Goal: Navigation & Orientation: Find specific page/section

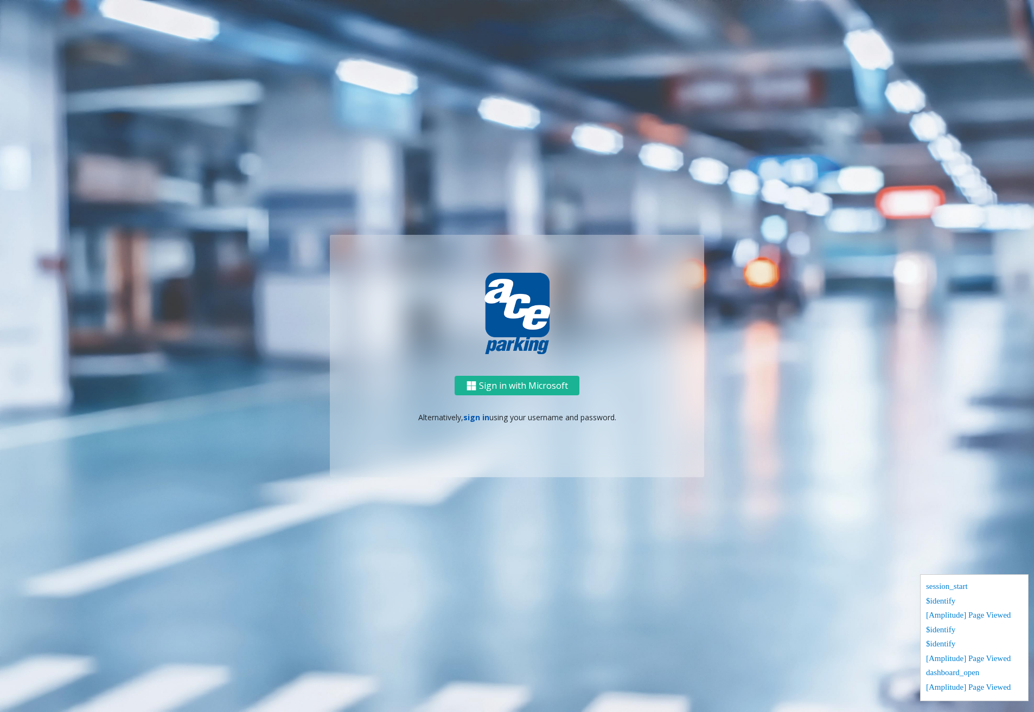
click at [479, 420] on link "sign in" at bounding box center [476, 417] width 26 height 10
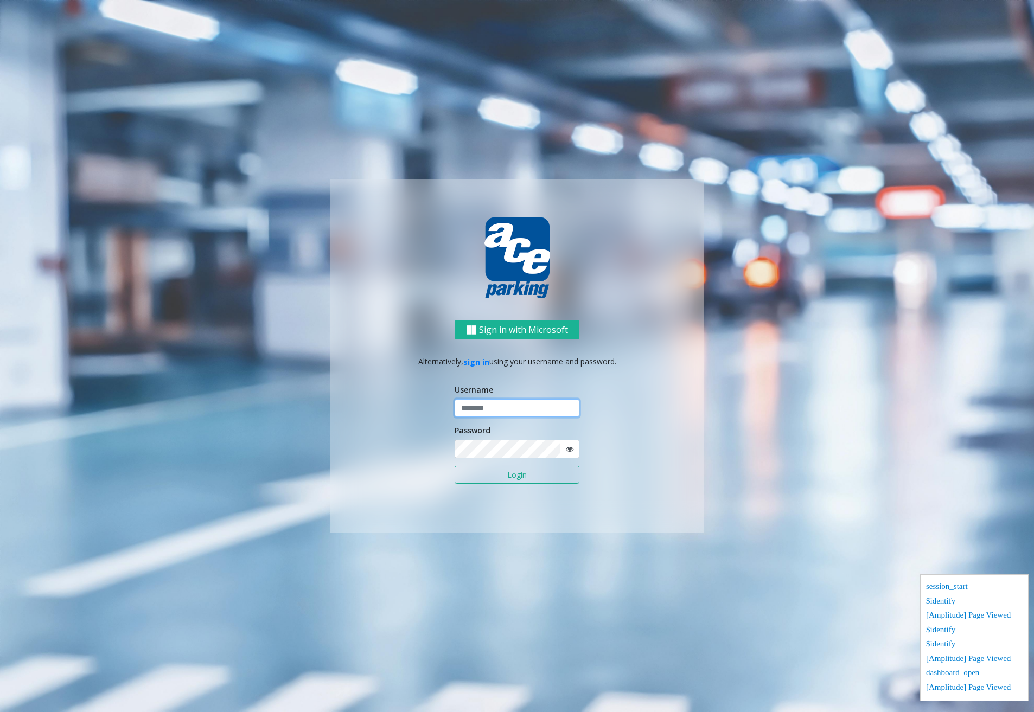
click at [496, 413] on input "text" at bounding box center [517, 408] width 125 height 18
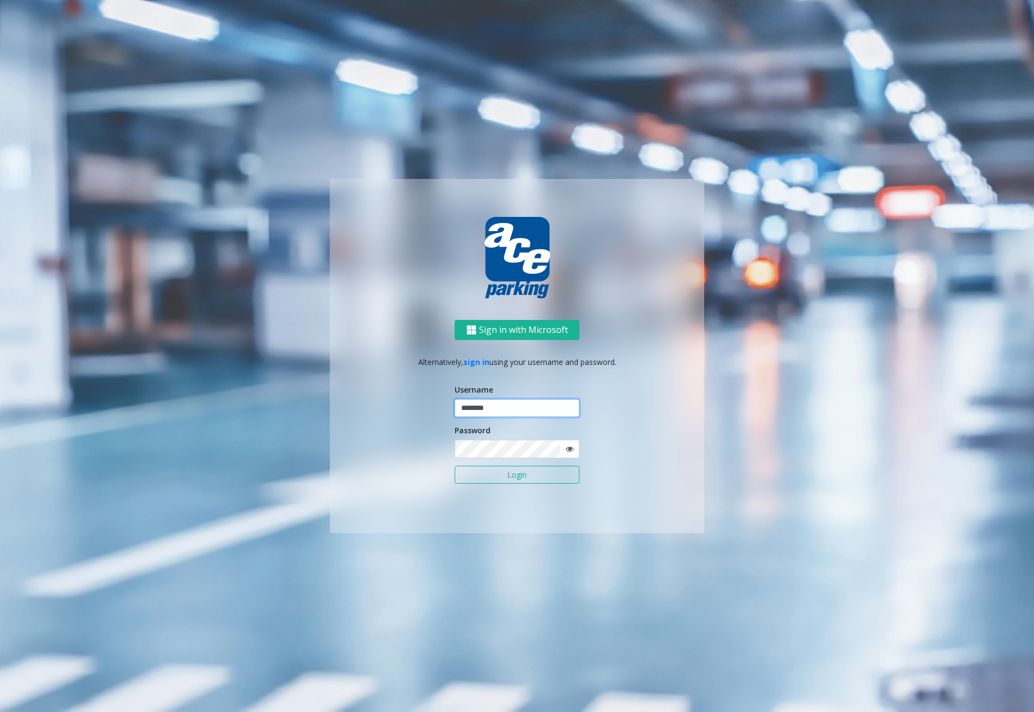
type input "********"
click at [521, 480] on button "Login" at bounding box center [517, 475] width 125 height 18
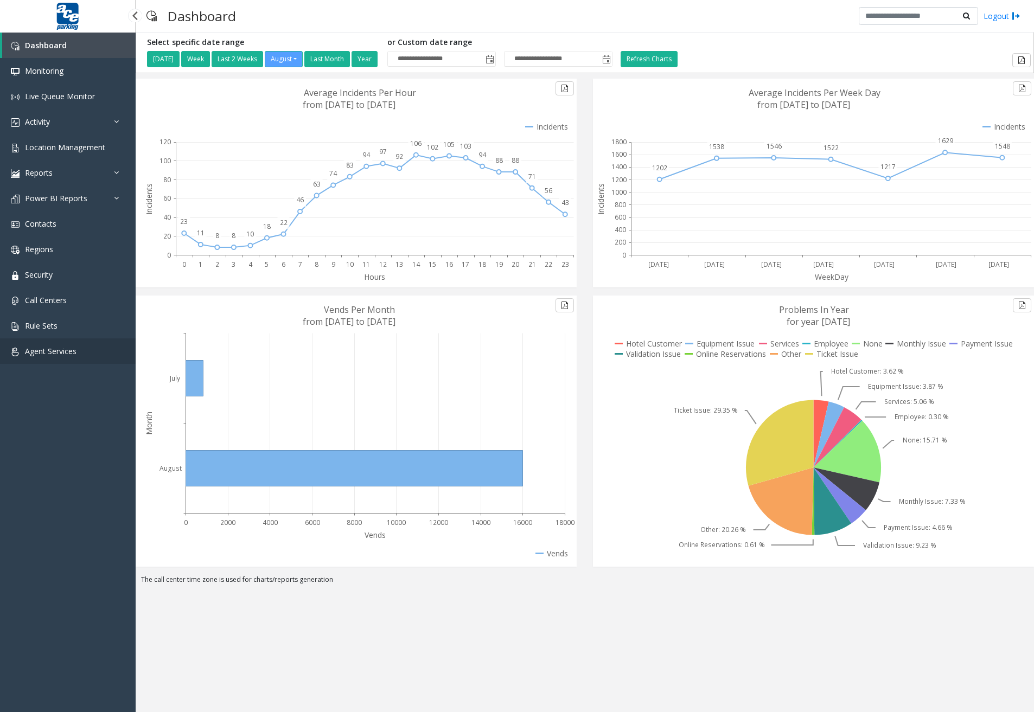
click at [72, 362] on link "Agent Services" at bounding box center [68, 351] width 136 height 25
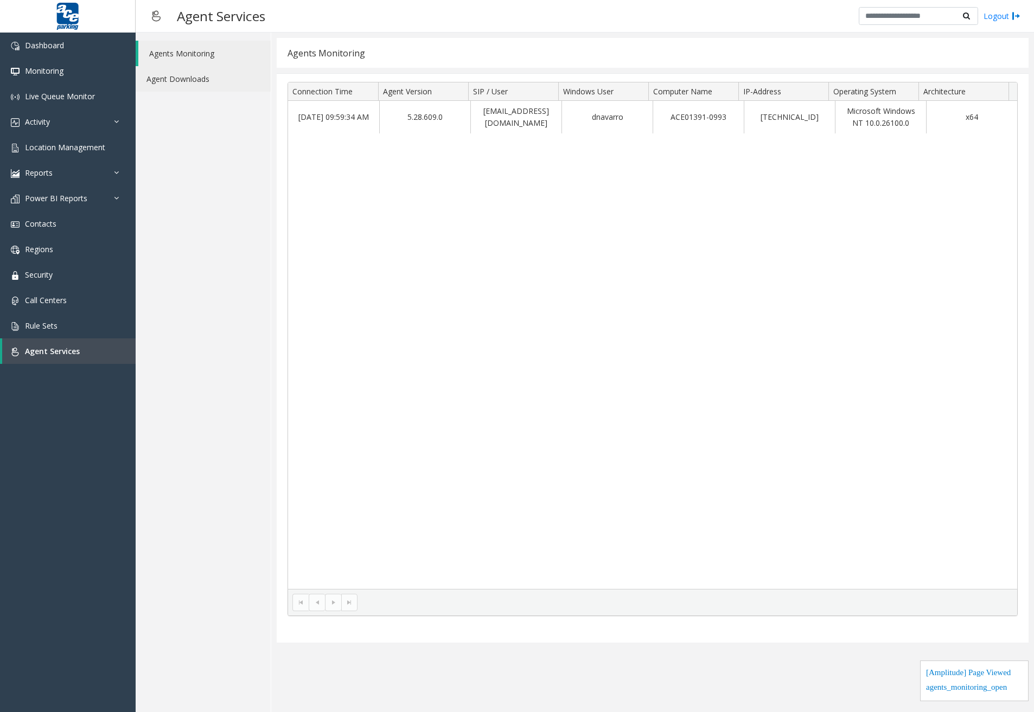
click at [204, 76] on link "Agent Downloads" at bounding box center [203, 78] width 135 height 25
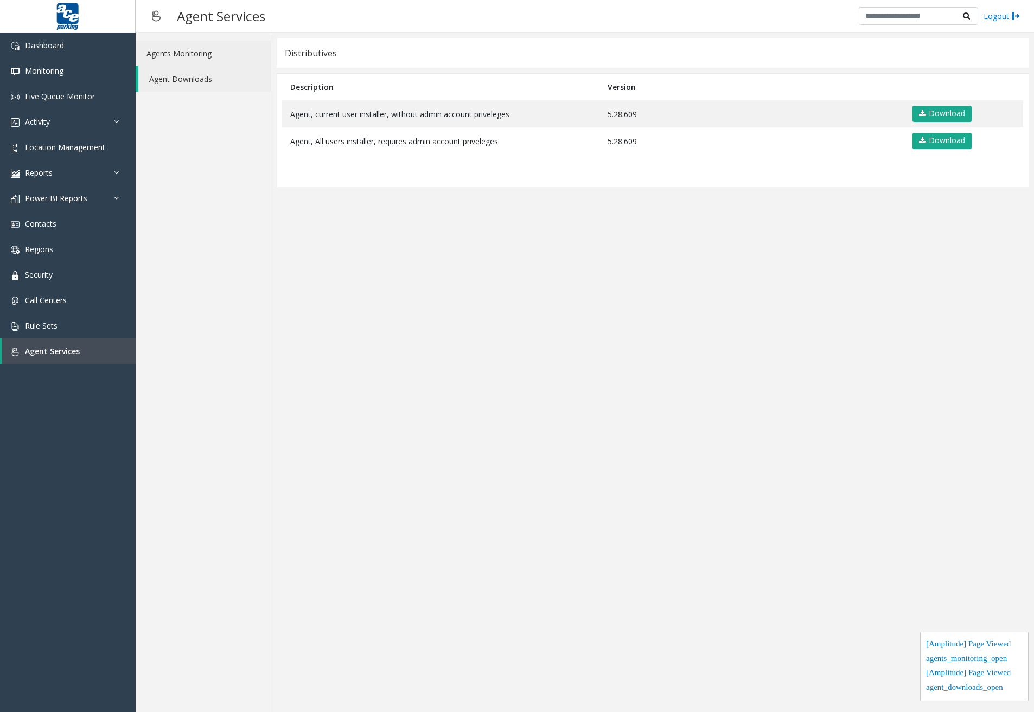
click at [197, 50] on link "Agents Monitoring" at bounding box center [203, 53] width 135 height 25
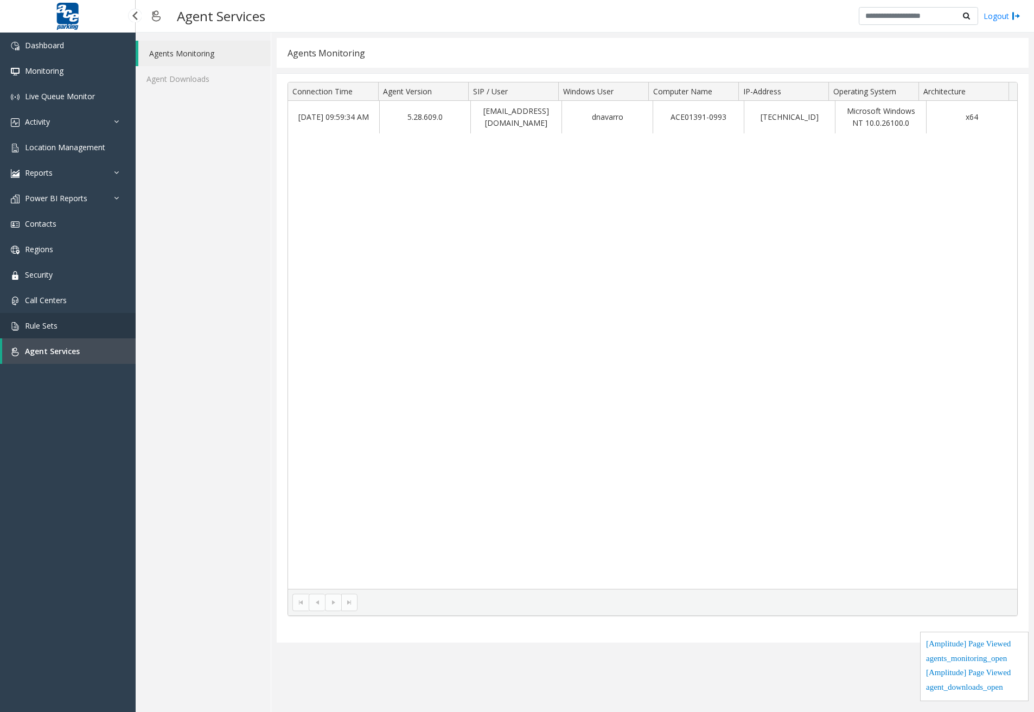
click at [35, 333] on link "Rule Sets" at bounding box center [68, 325] width 136 height 25
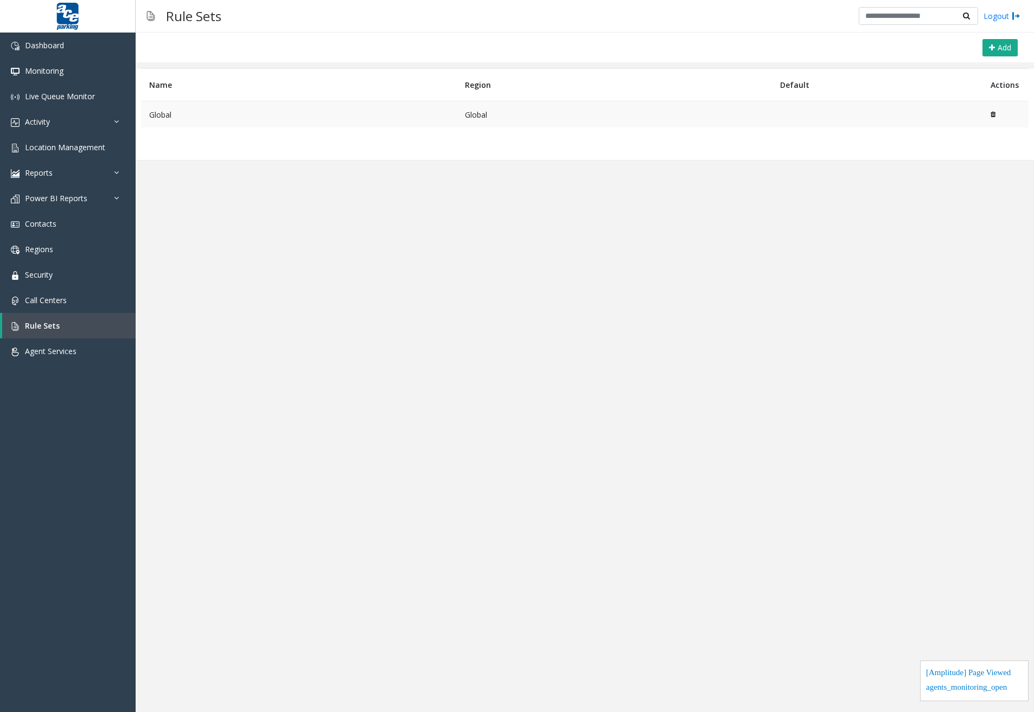
click at [249, 114] on td "Global" at bounding box center [299, 114] width 316 height 27
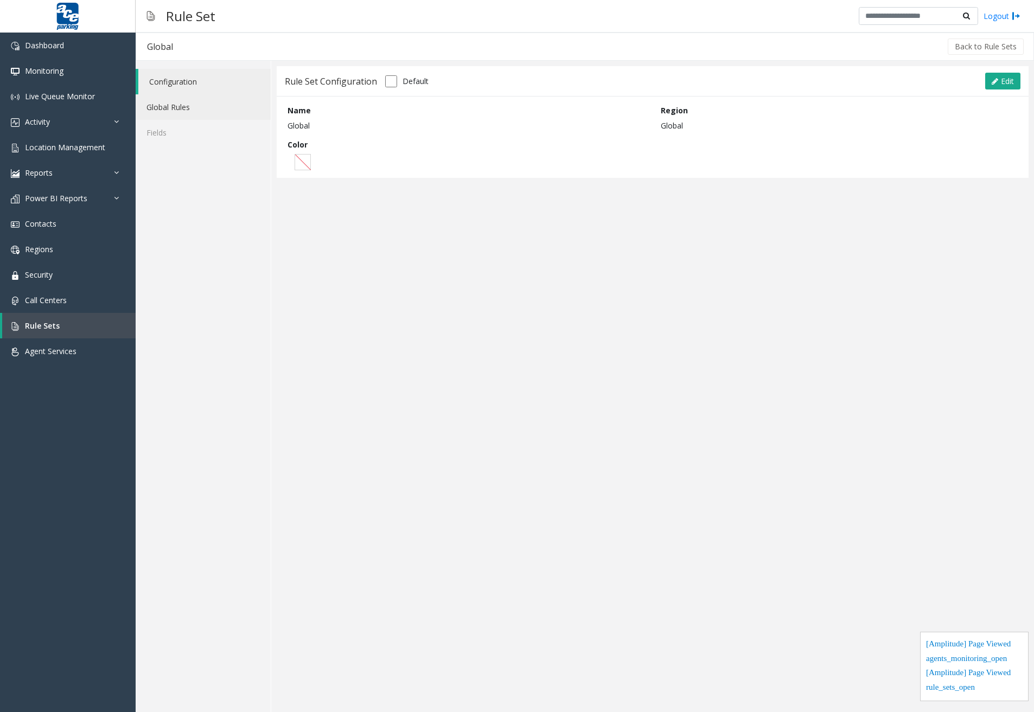
click at [222, 109] on link "Global Rules" at bounding box center [203, 106] width 135 height 25
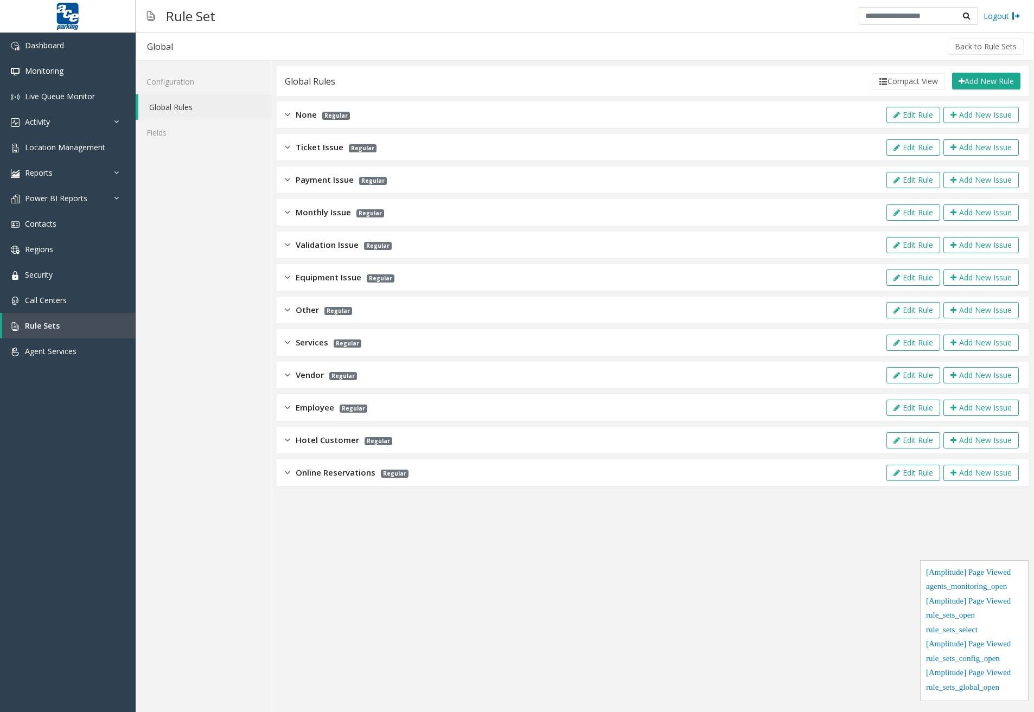
click at [282, 113] on div "None Regular Edit Rule Add New Issue" at bounding box center [653, 114] width 752 height 27
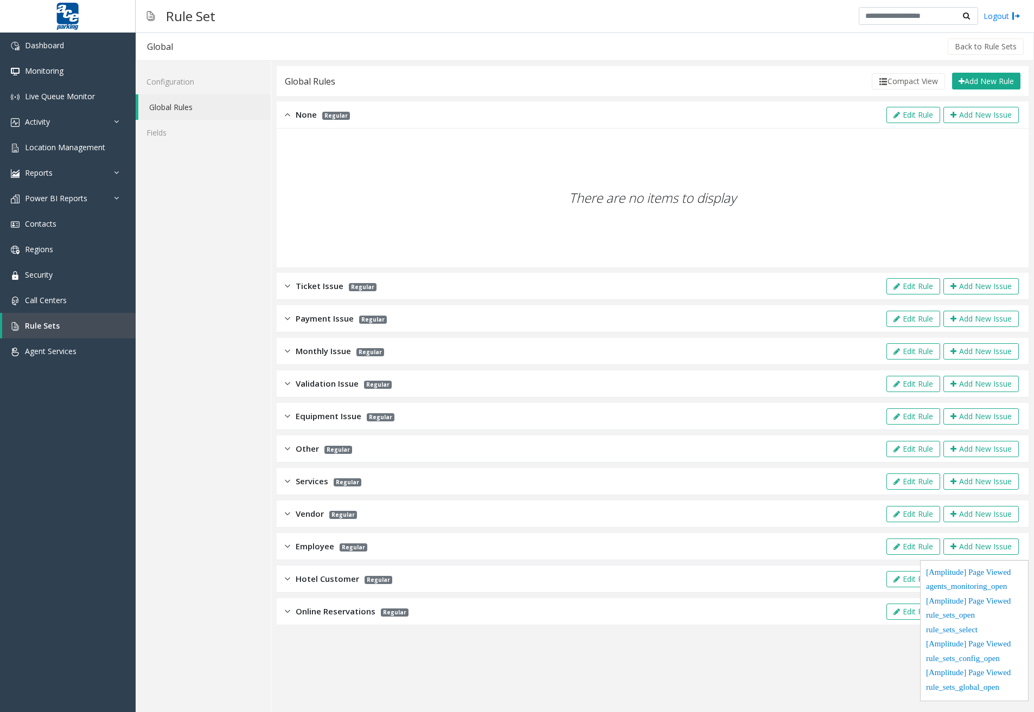
click at [292, 284] on div "Ticket Issue Regular" at bounding box center [331, 286] width 92 height 12
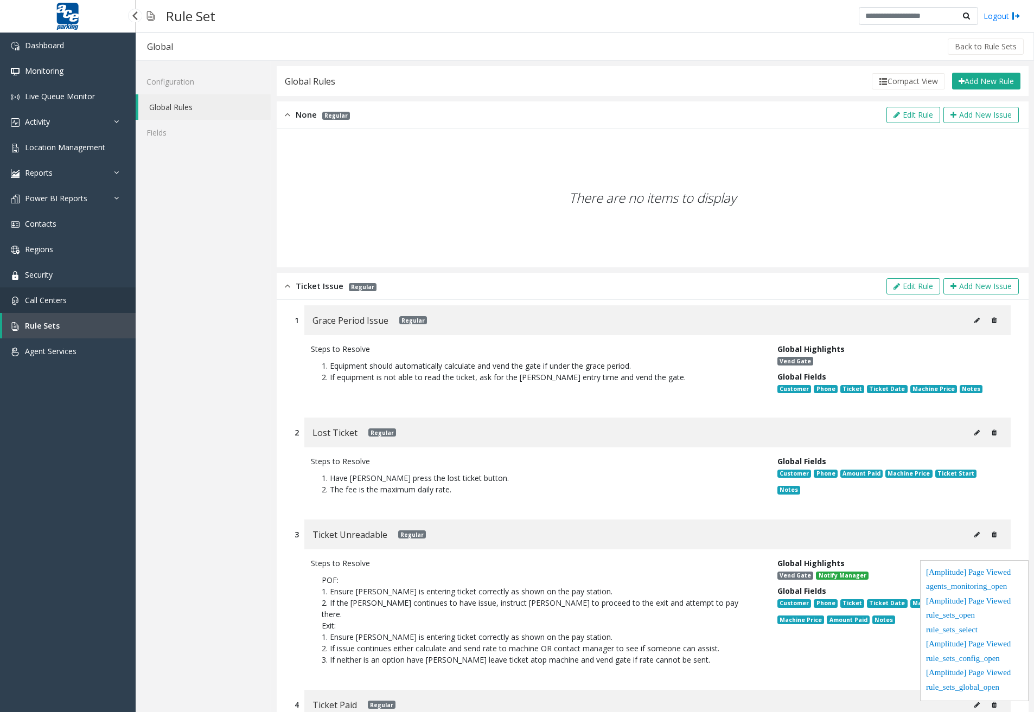
click at [95, 294] on link "Call Centers" at bounding box center [68, 300] width 136 height 25
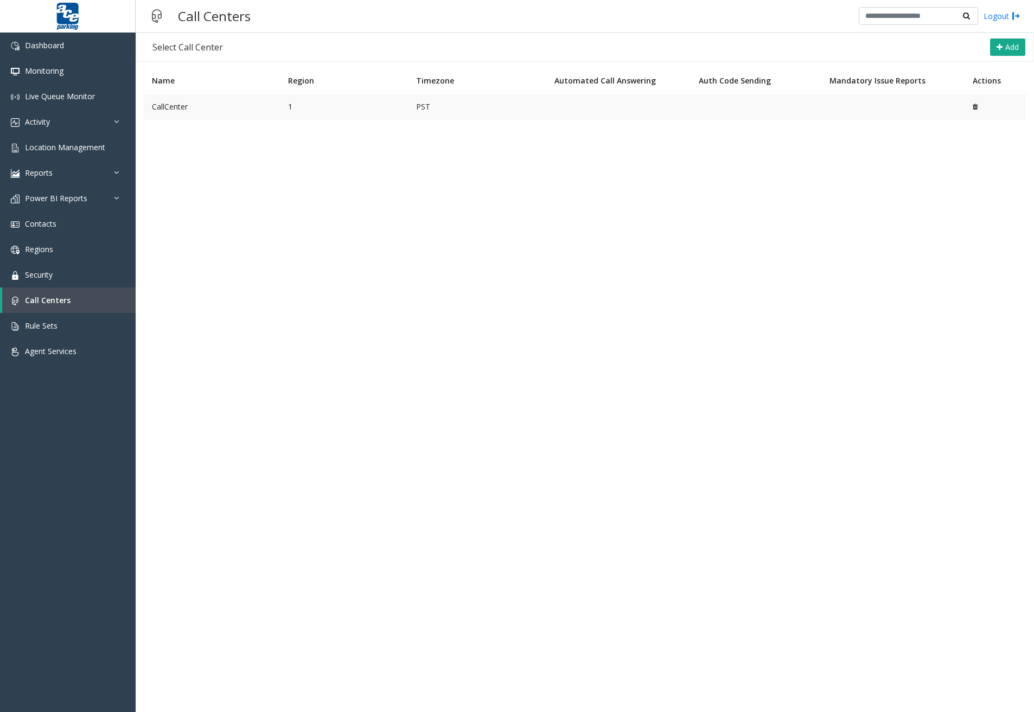
click at [207, 109] on td "CallCenter" at bounding box center [212, 107] width 136 height 26
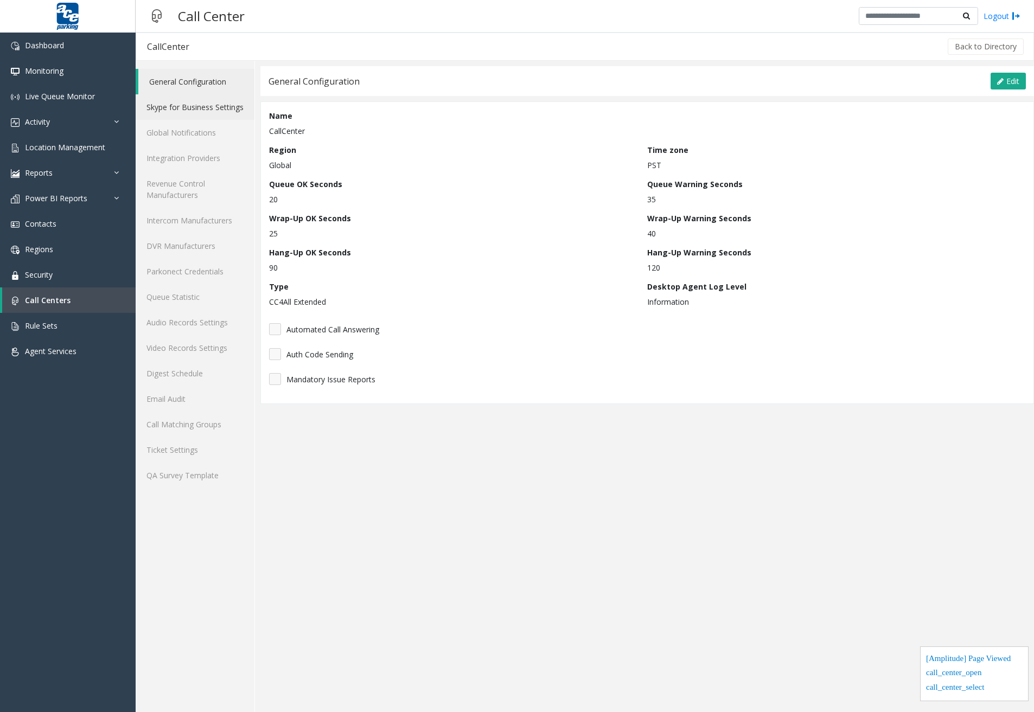
click at [204, 111] on link "Skype for Business Settings" at bounding box center [195, 106] width 119 height 25
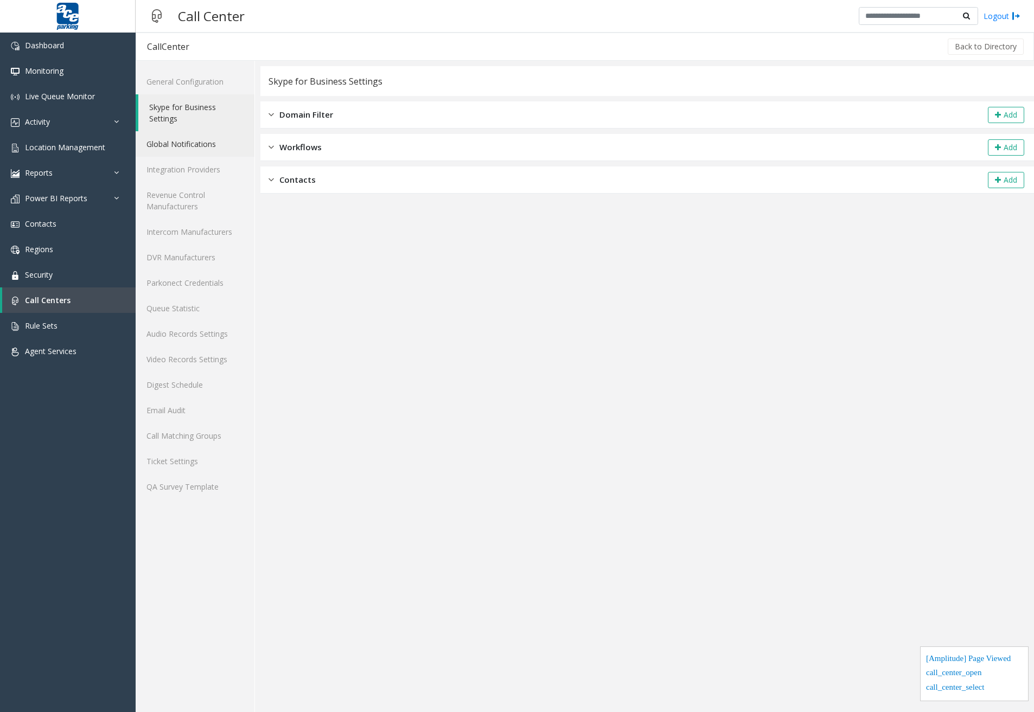
click at [194, 143] on link "Global Notifications" at bounding box center [195, 143] width 119 height 25
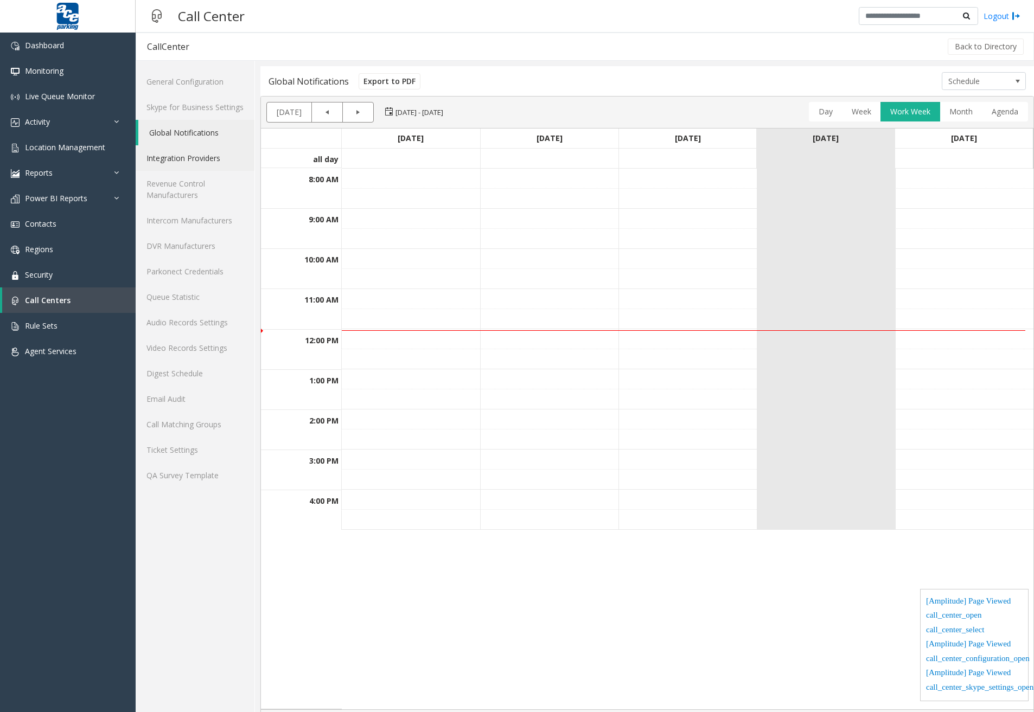
click at [199, 163] on link "Integration Providers" at bounding box center [195, 157] width 119 height 25
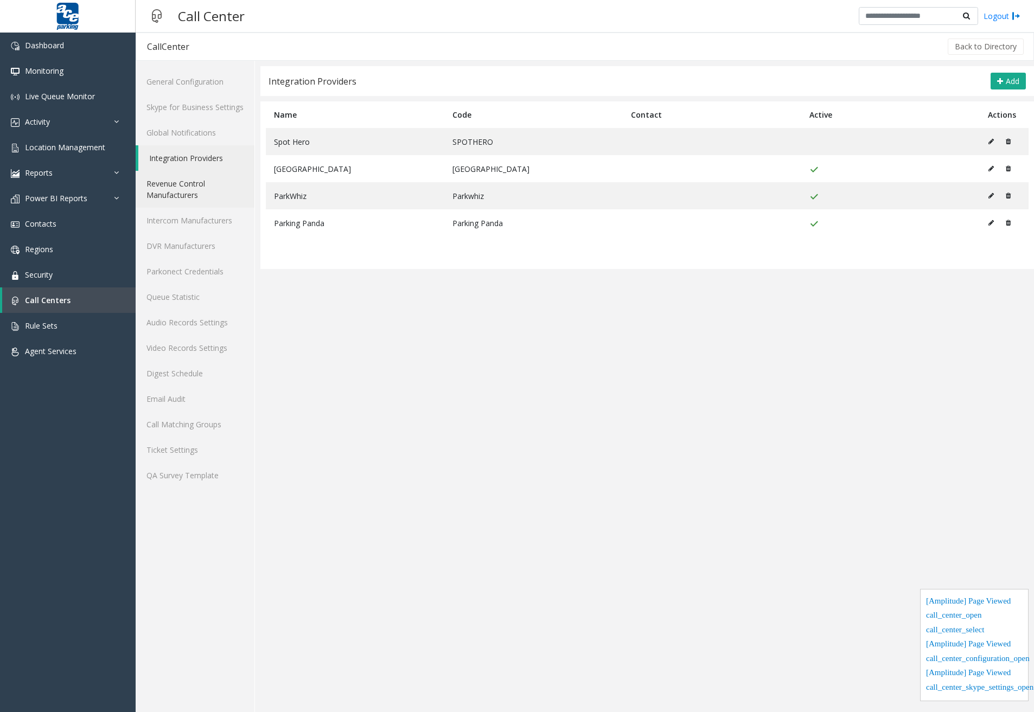
click at [200, 192] on link "Revenue Control Manufacturers" at bounding box center [195, 189] width 119 height 37
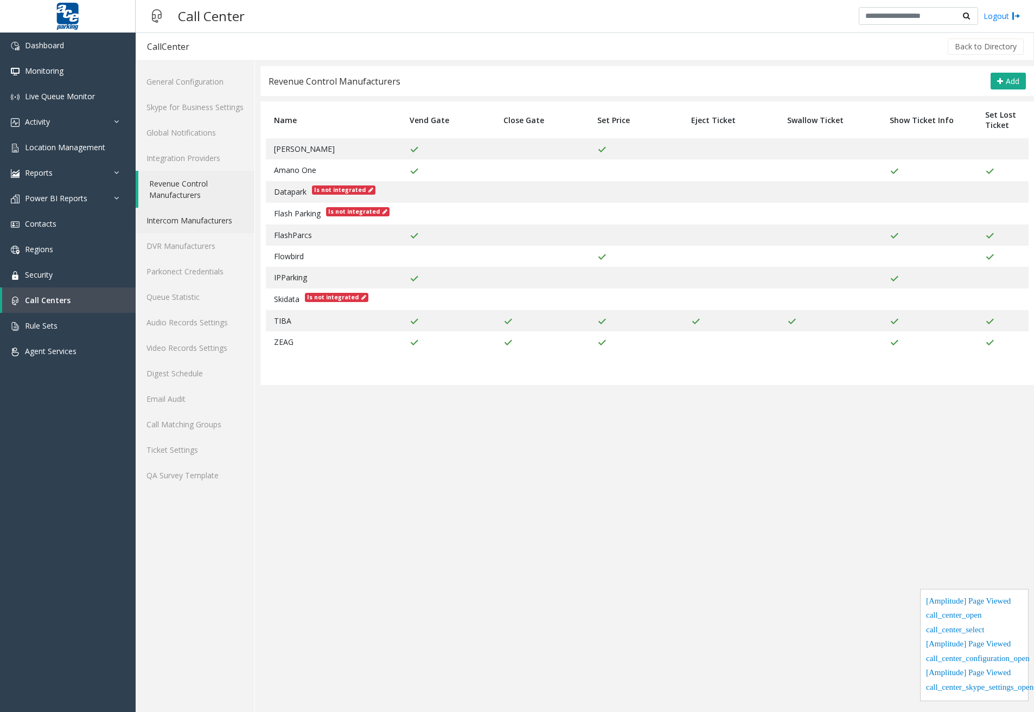
click at [208, 229] on link "Intercom Manufacturers" at bounding box center [195, 220] width 119 height 25
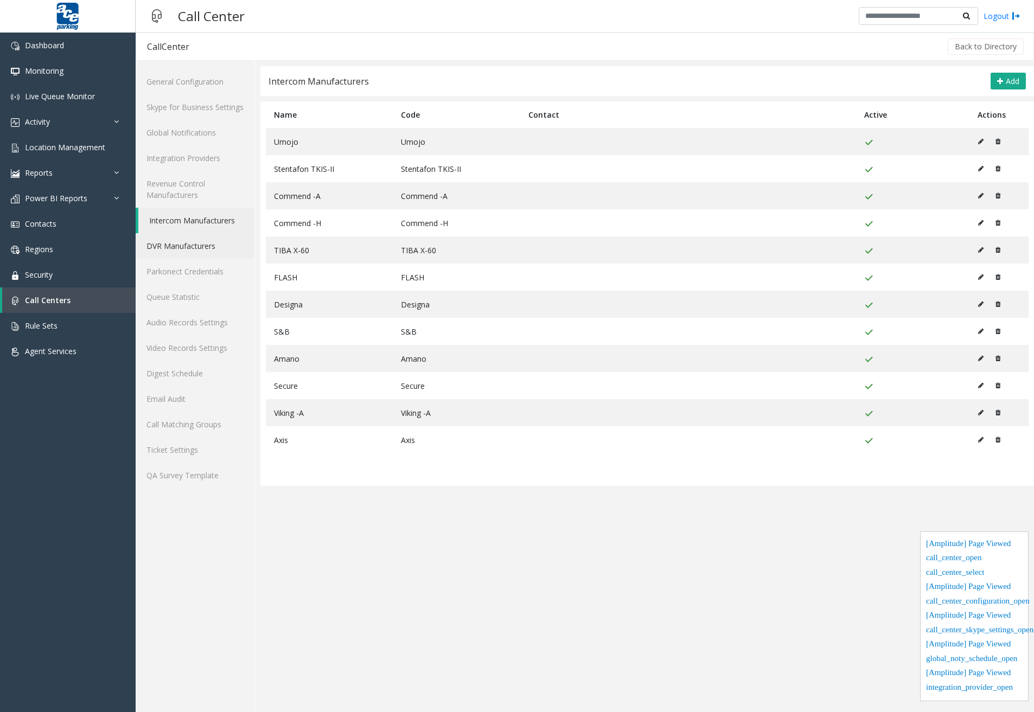
click at [207, 248] on link "DVR Manufacturers" at bounding box center [195, 245] width 119 height 25
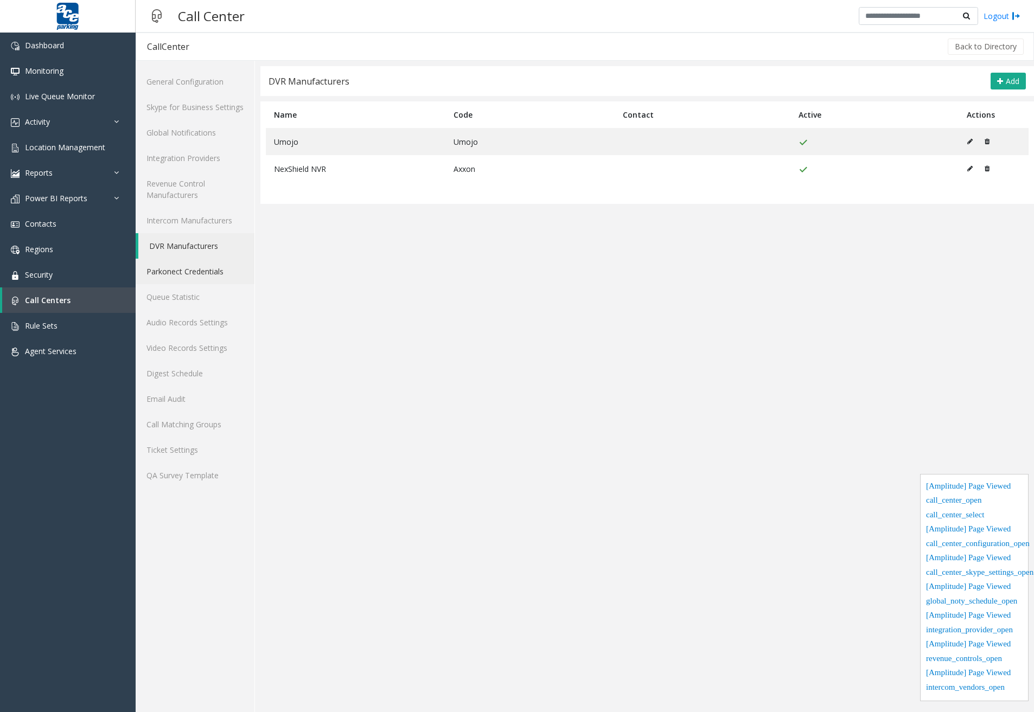
click at [207, 266] on link "Parkonect Credentials" at bounding box center [195, 271] width 119 height 25
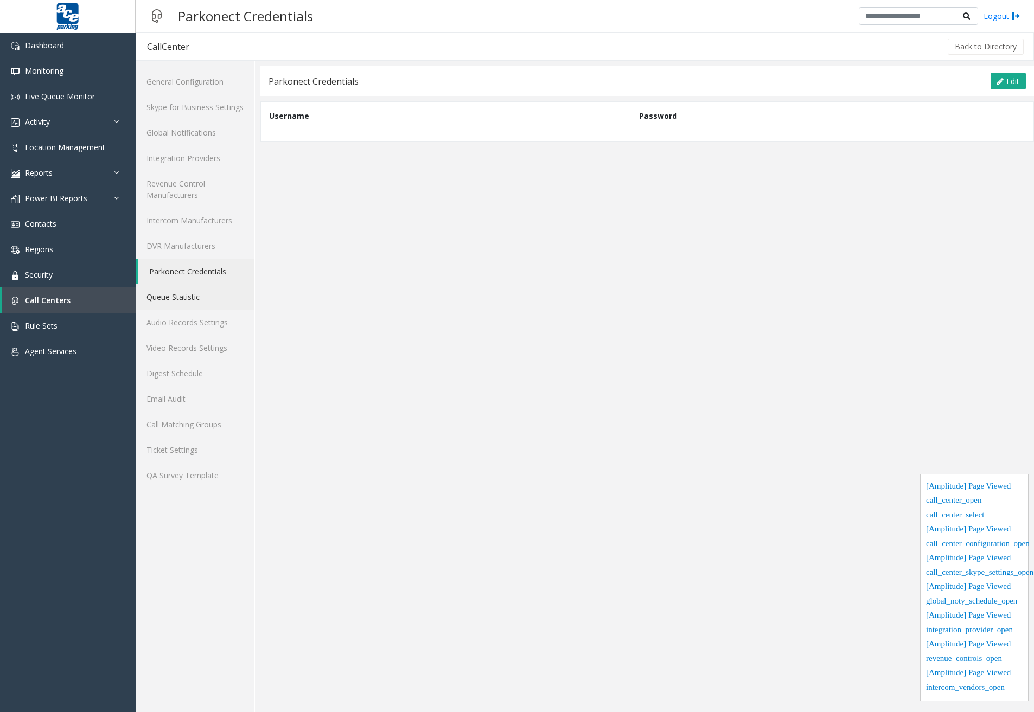
click at [196, 297] on link "Queue Statistic" at bounding box center [195, 296] width 119 height 25
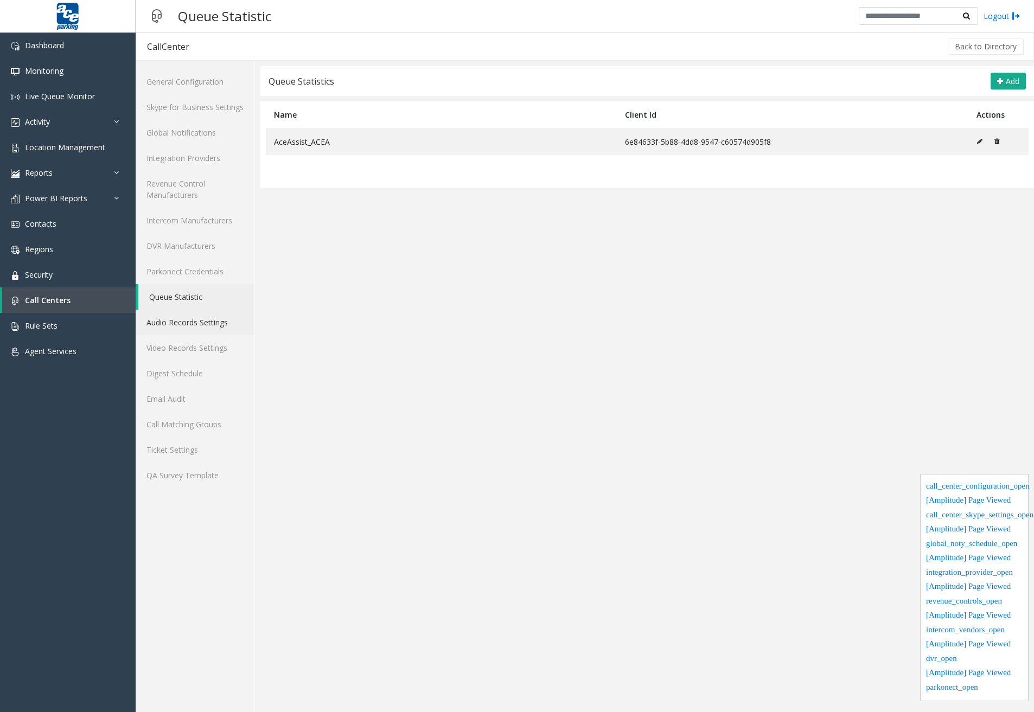
click at [199, 329] on link "Audio Records Settings" at bounding box center [195, 322] width 119 height 25
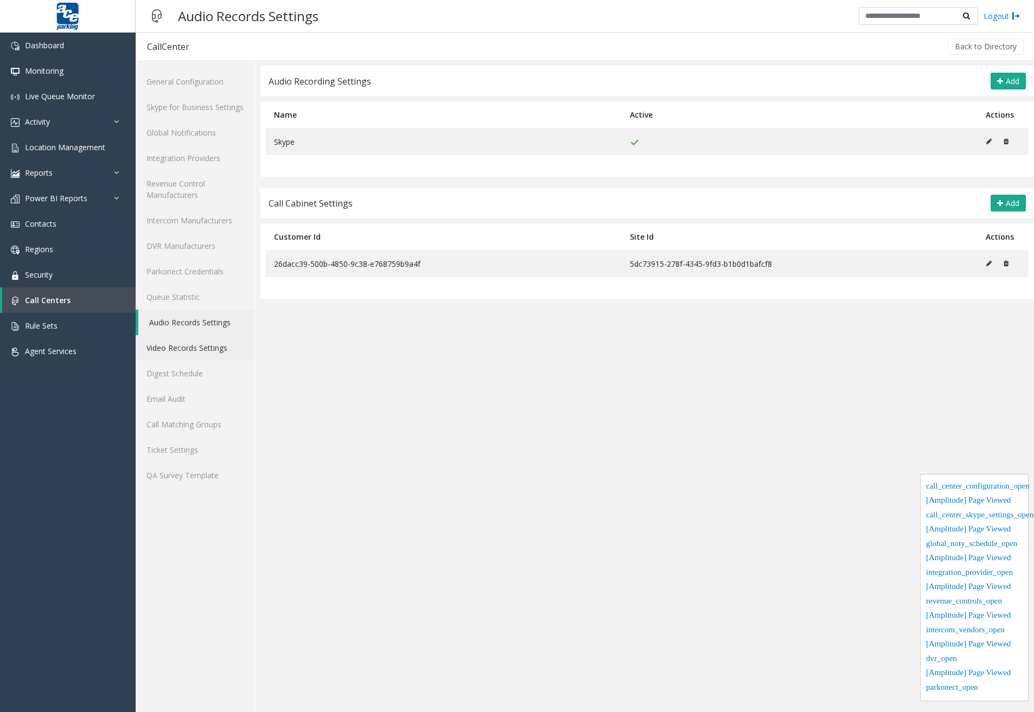
click at [203, 341] on link "Video Records Settings" at bounding box center [195, 347] width 119 height 25
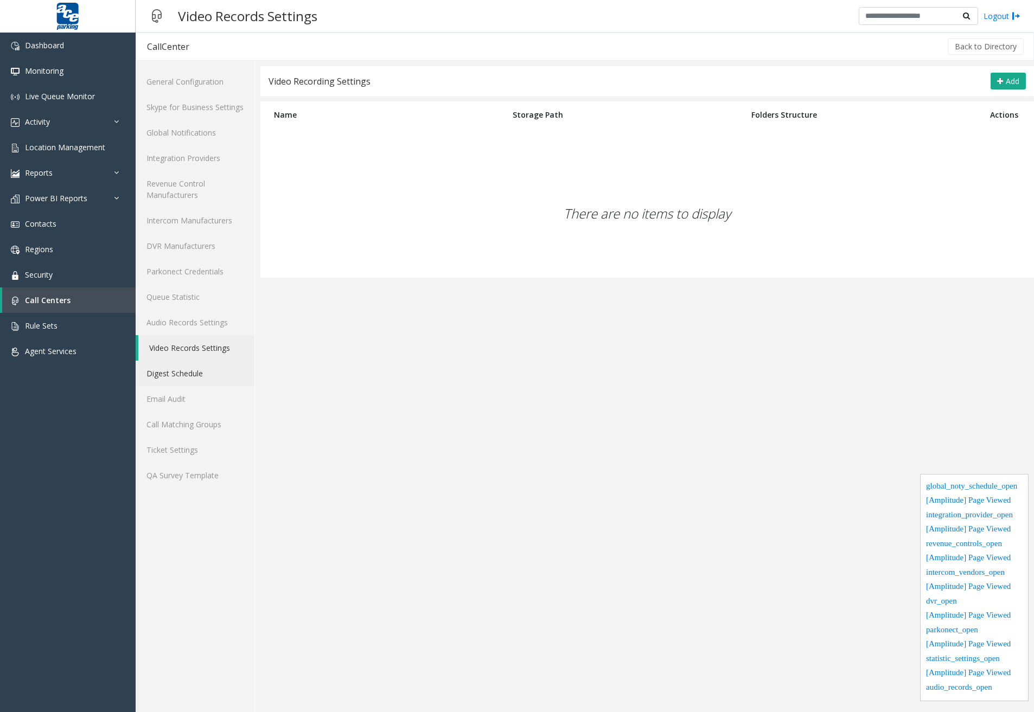
click at [203, 371] on link "Digest Schedule" at bounding box center [195, 373] width 119 height 25
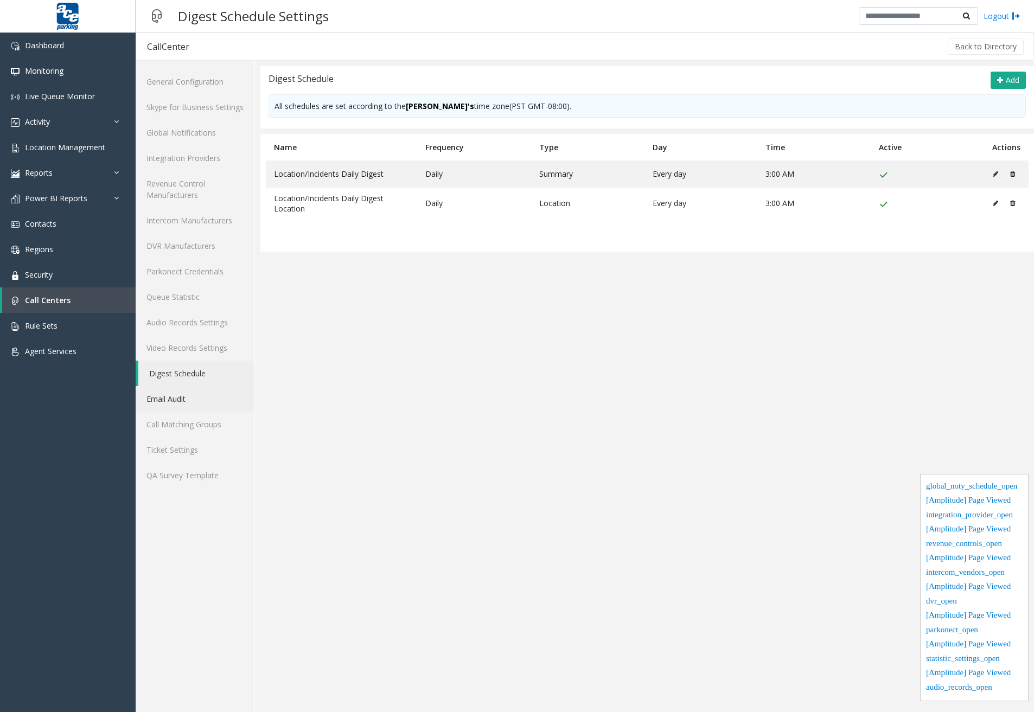
click at [200, 396] on link "Email Audit" at bounding box center [195, 398] width 119 height 25
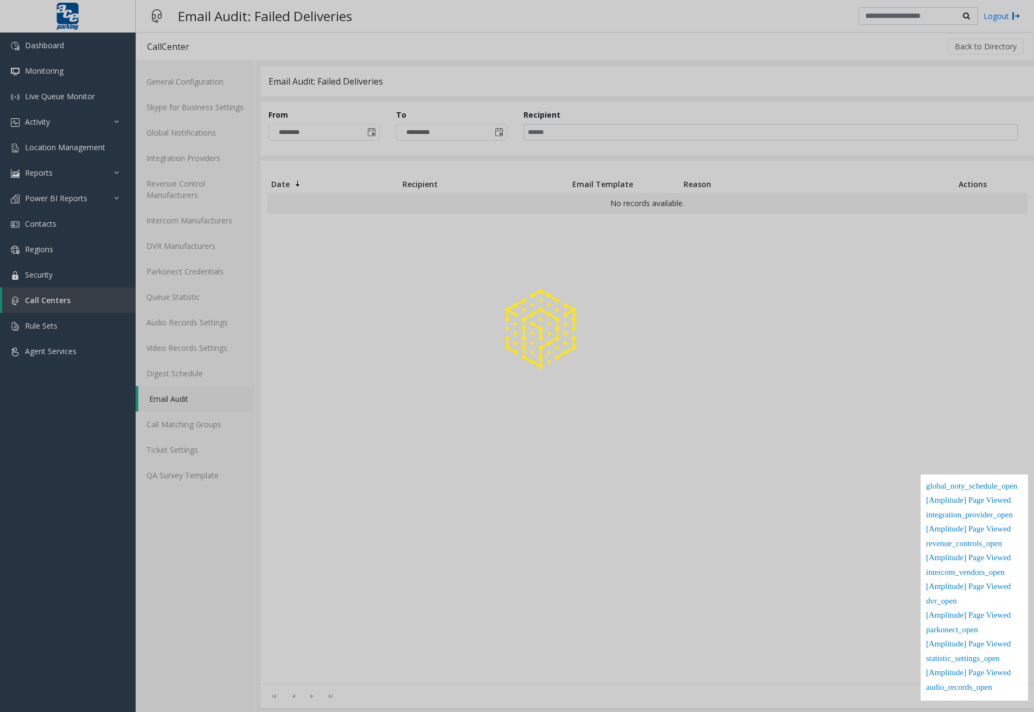
click at [203, 426] on div at bounding box center [517, 356] width 1034 height 712
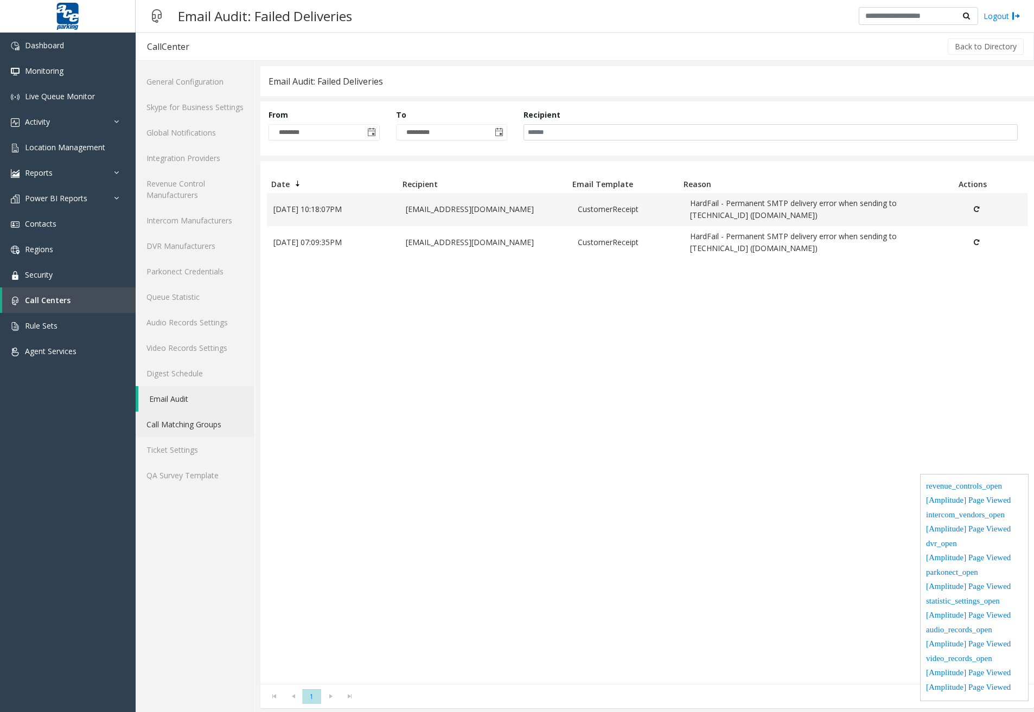
click at [203, 426] on link "Call Matching Groups" at bounding box center [195, 424] width 119 height 25
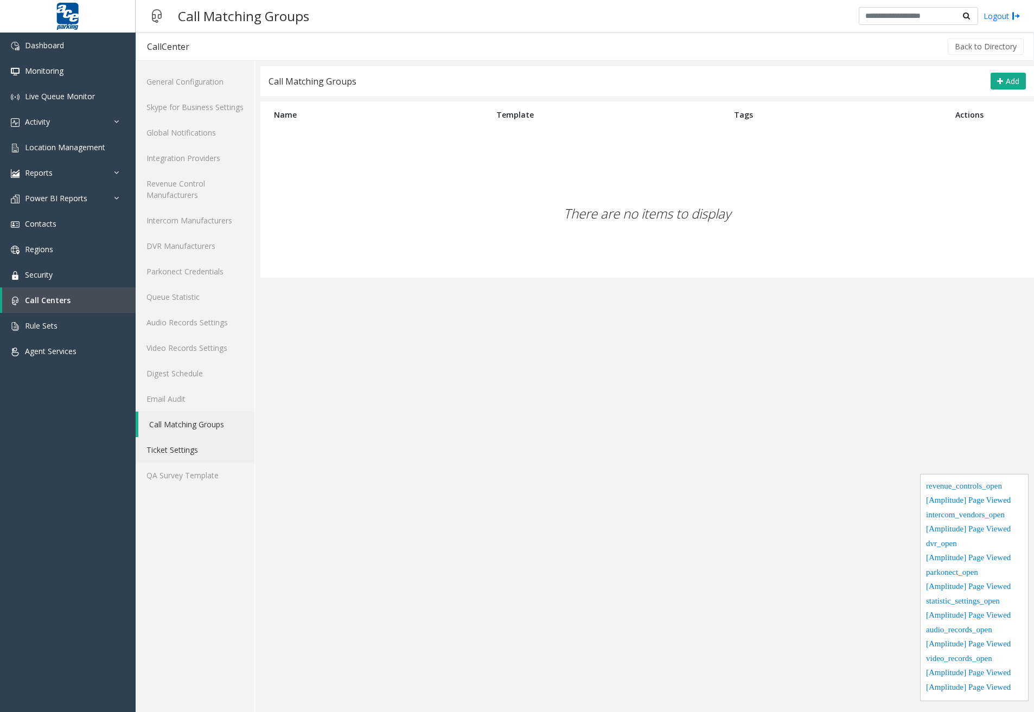
click at [188, 438] on link "Ticket Settings" at bounding box center [195, 449] width 119 height 25
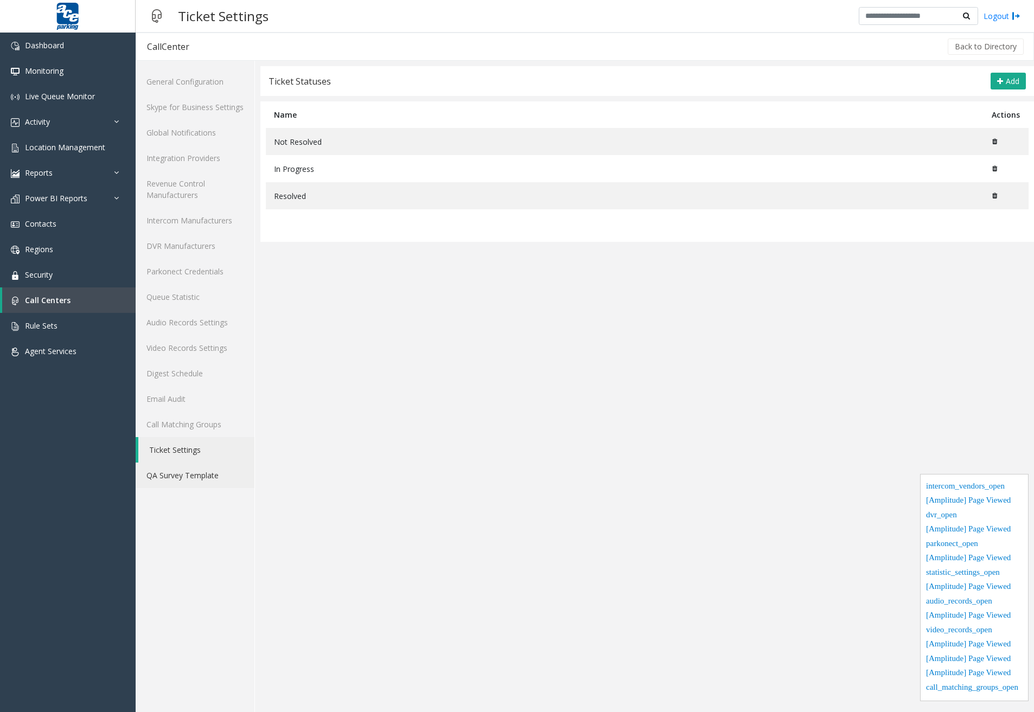
click at [183, 477] on link "QA Survey Template" at bounding box center [195, 475] width 119 height 25
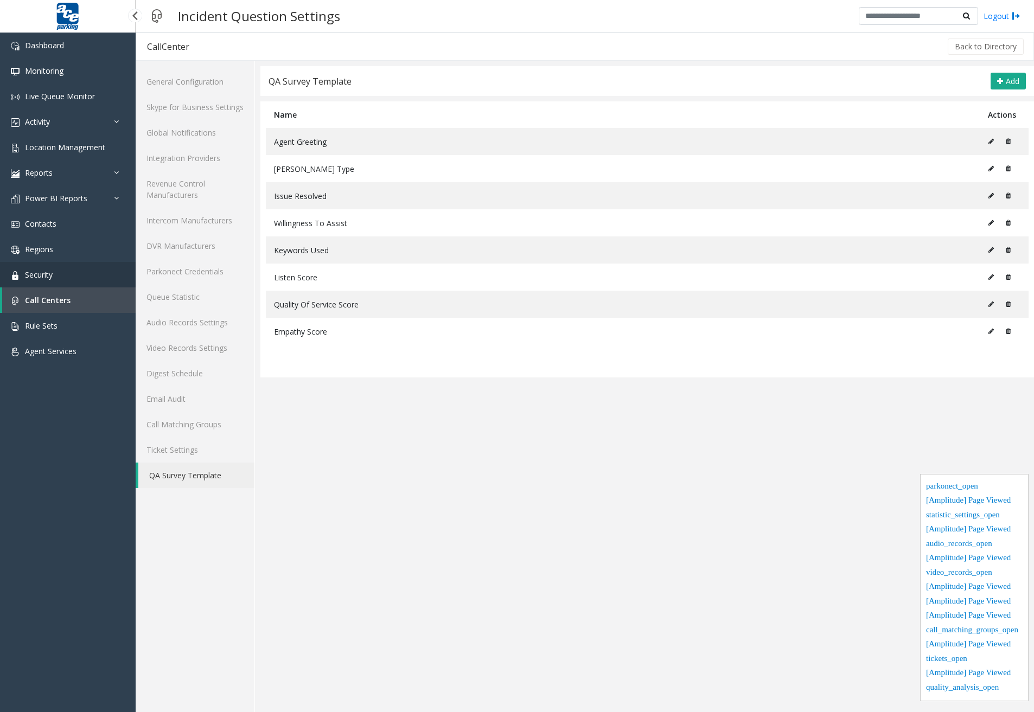
click at [53, 272] on span "Security" at bounding box center [39, 275] width 28 height 10
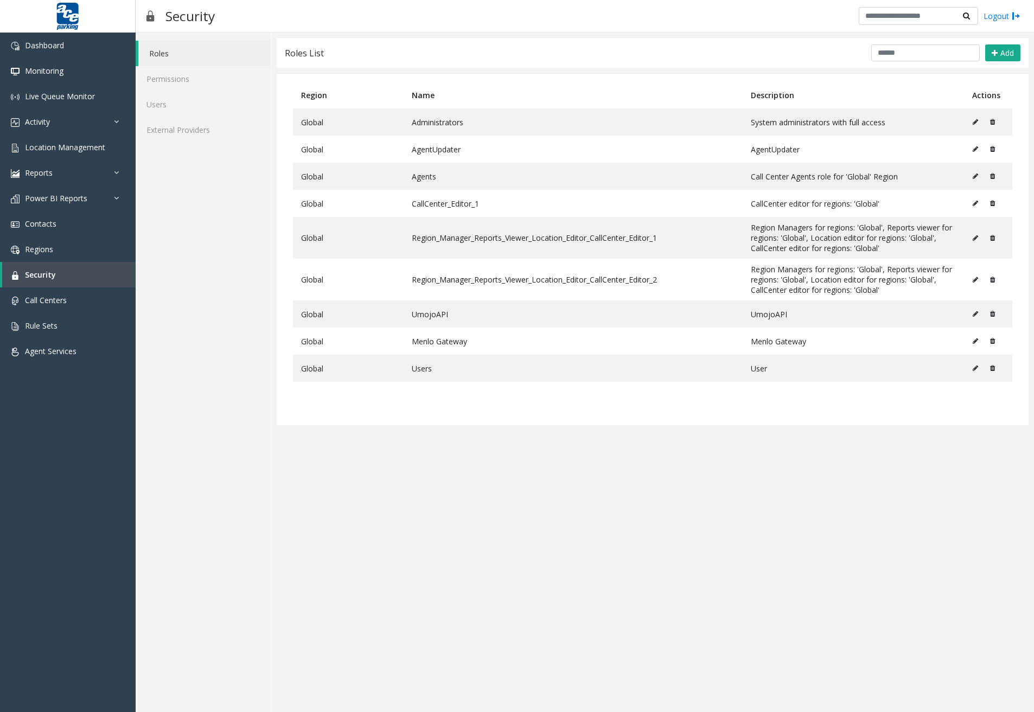
click at [243, 521] on div "Roles Permissions Users External Providers" at bounding box center [204, 373] width 136 height 680
click at [212, 82] on link "Permissions" at bounding box center [203, 78] width 135 height 25
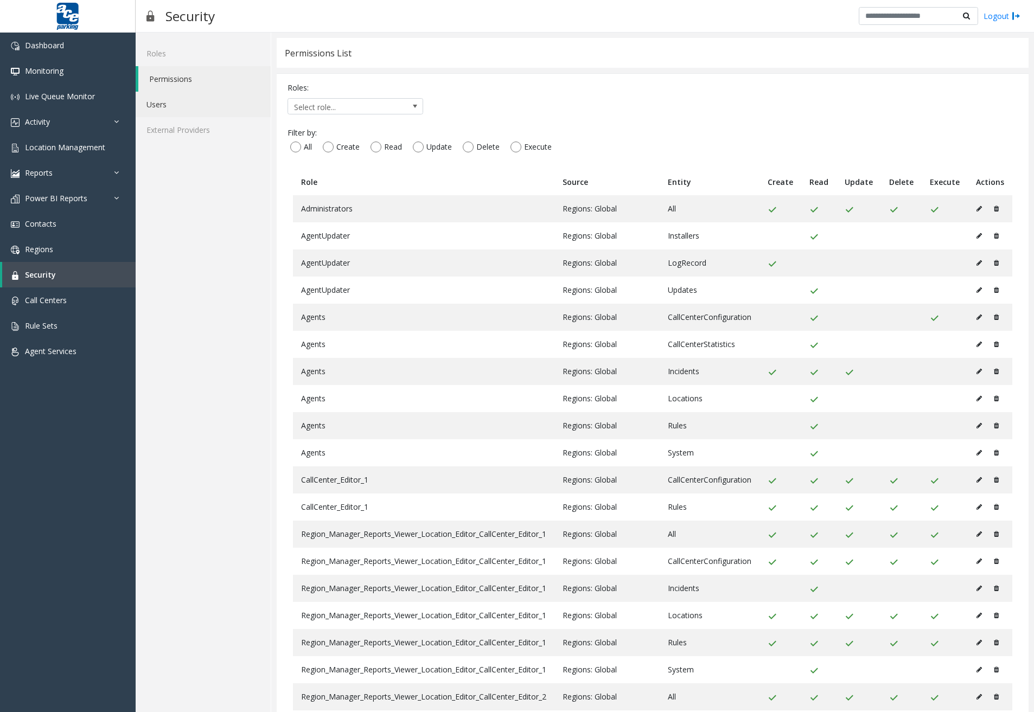
click at [212, 99] on link "Users" at bounding box center [203, 104] width 135 height 25
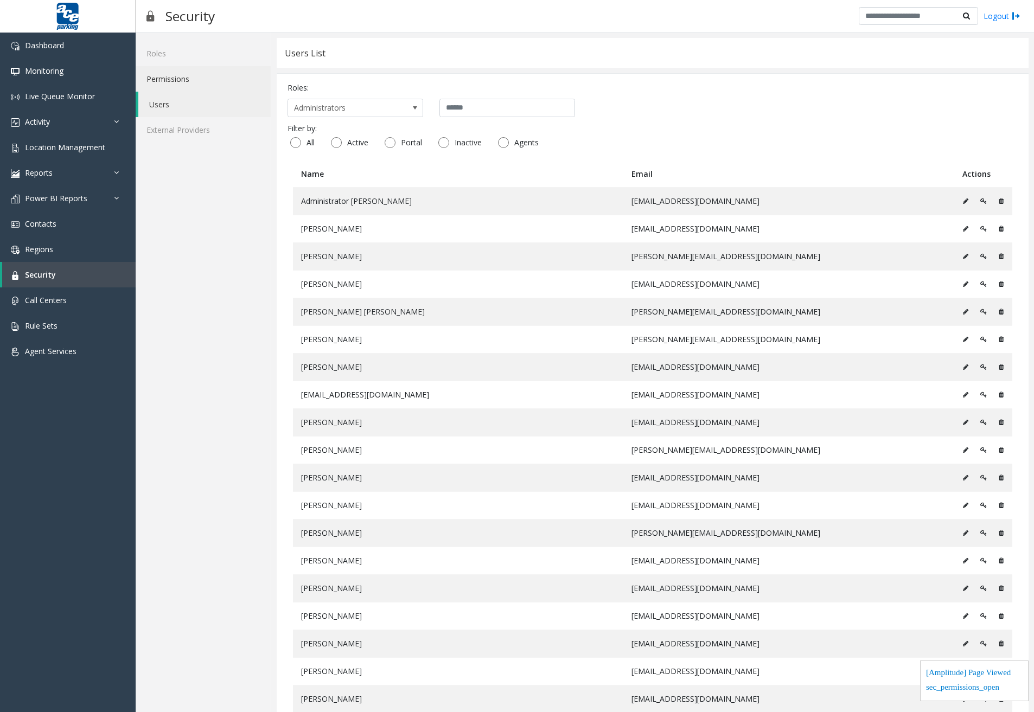
click at [170, 76] on link "Permissions" at bounding box center [203, 78] width 135 height 25
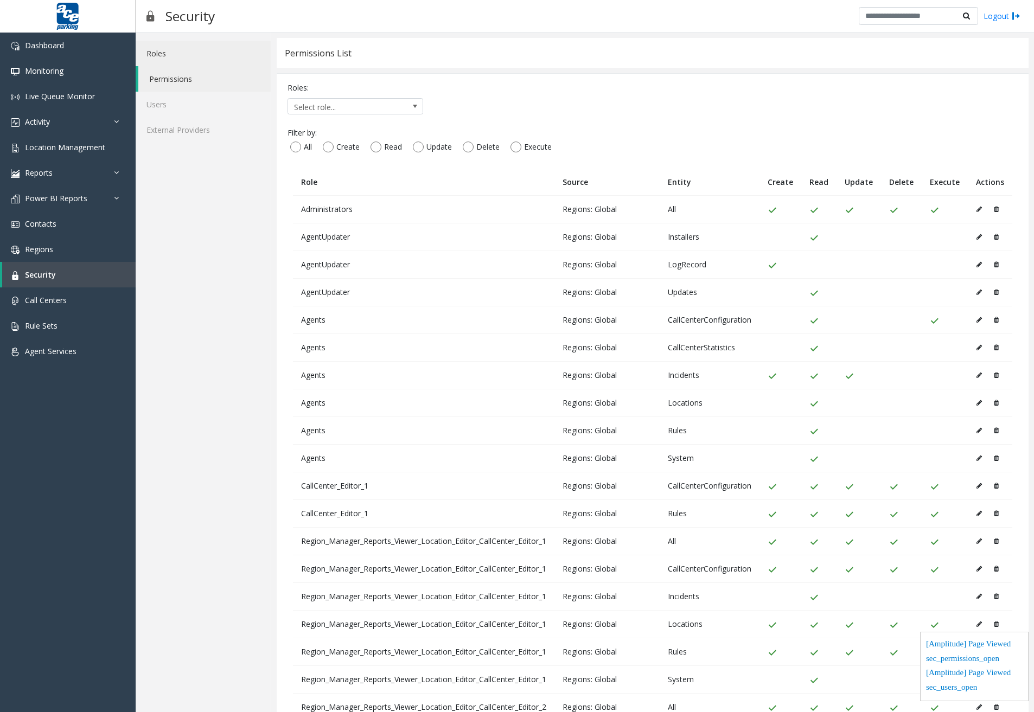
click at [174, 54] on link "Roles" at bounding box center [203, 53] width 135 height 25
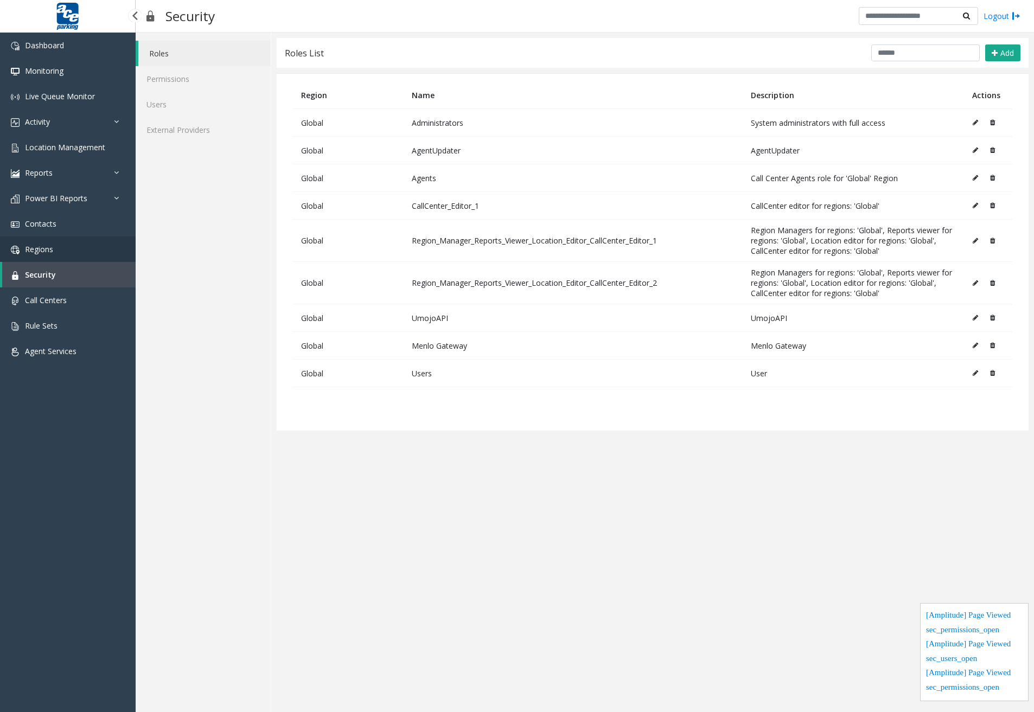
click at [72, 253] on link "Regions" at bounding box center [68, 249] width 136 height 25
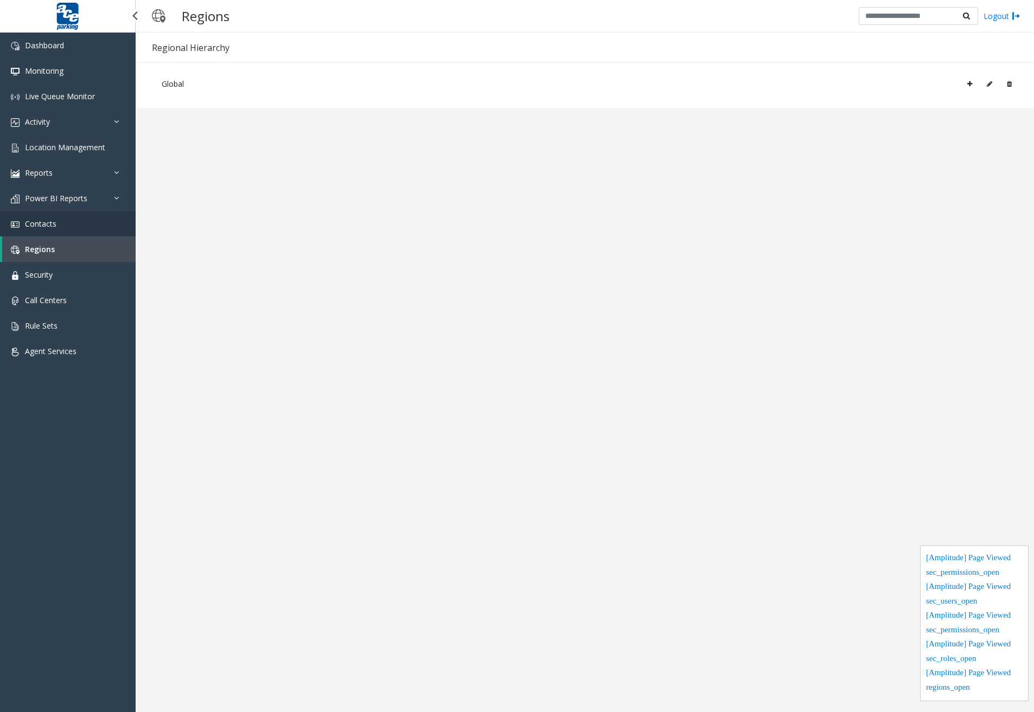
click at [52, 219] on span "Contacts" at bounding box center [40, 224] width 31 height 10
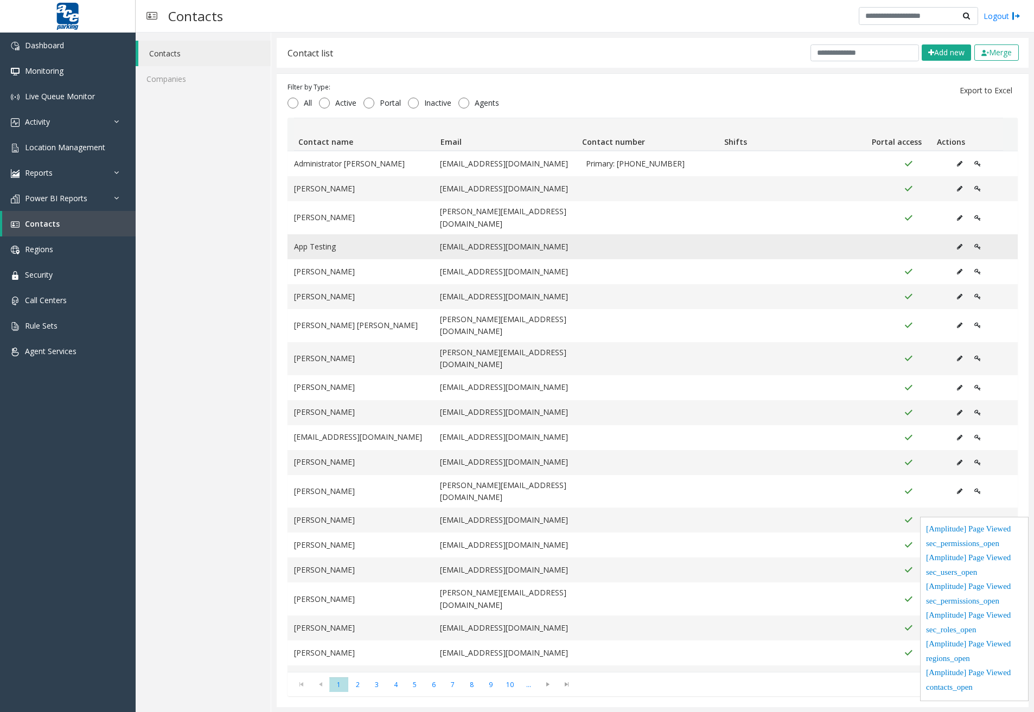
click at [951, 239] on button "Data table" at bounding box center [959, 247] width 17 height 16
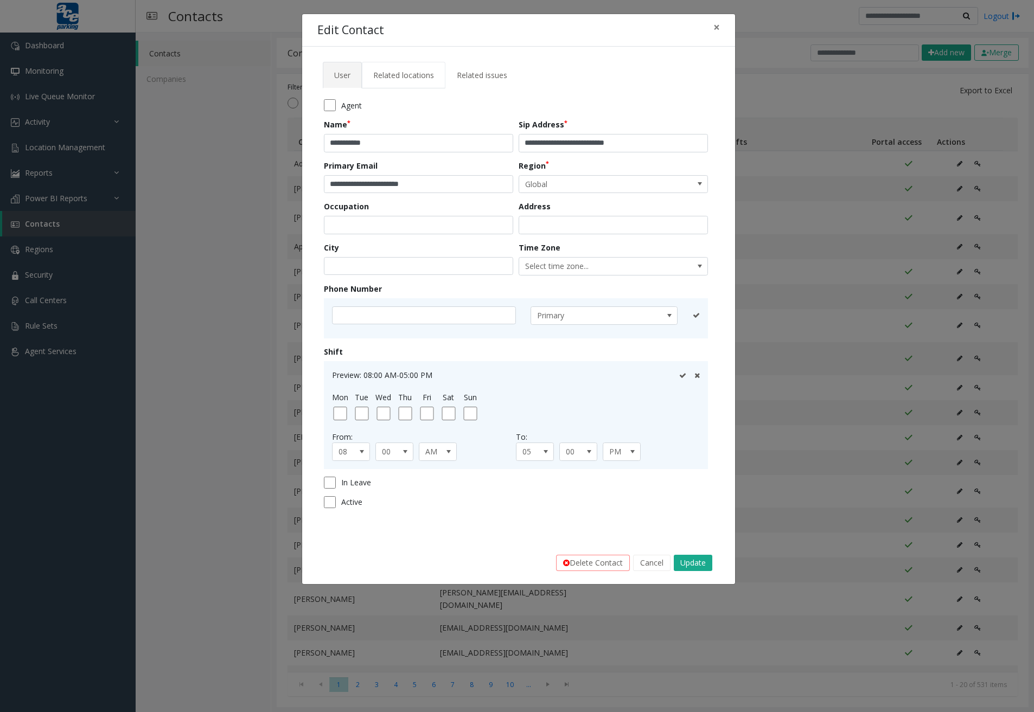
click at [421, 72] on span "Related locations" at bounding box center [403, 75] width 61 height 10
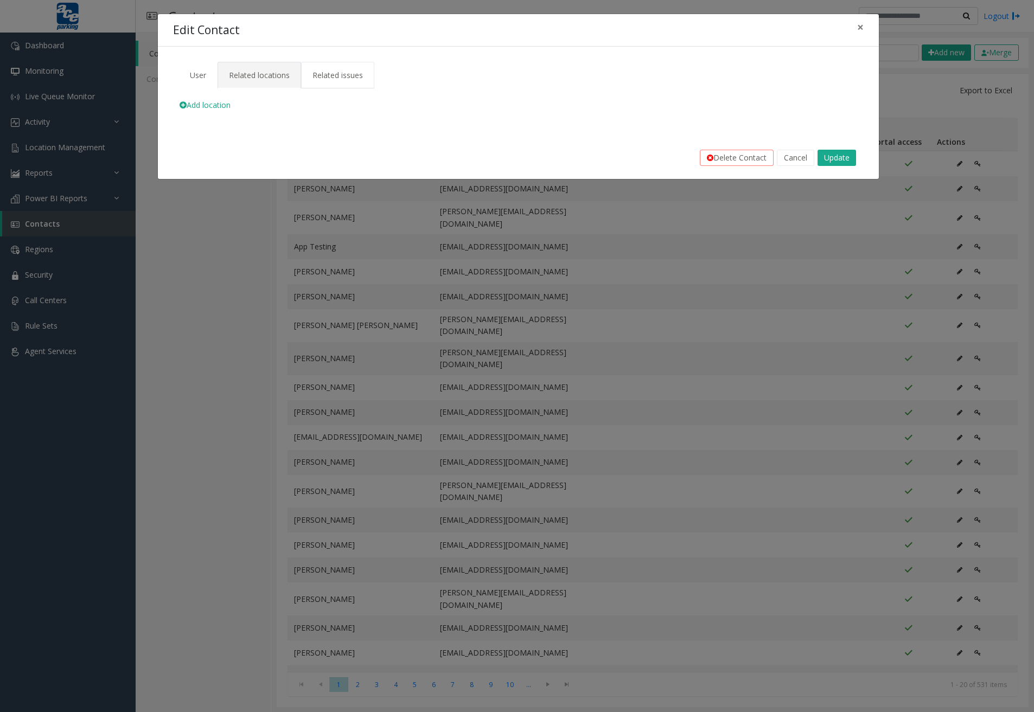
click at [363, 81] on link "Related issues" at bounding box center [337, 75] width 73 height 27
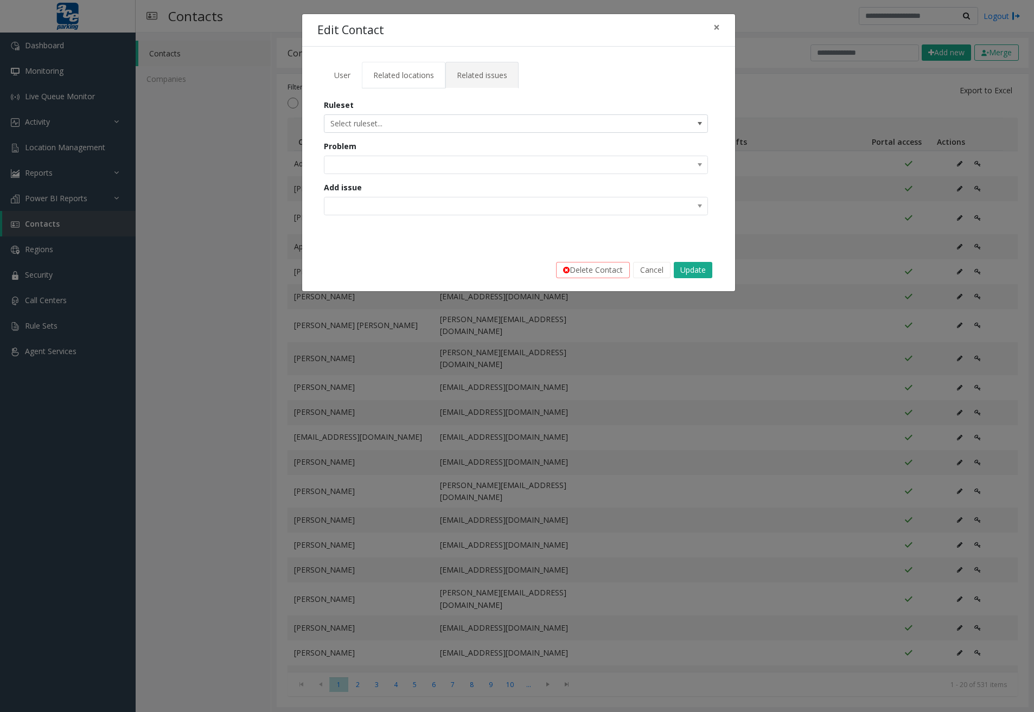
click at [420, 85] on link "Related locations" at bounding box center [404, 75] width 84 height 27
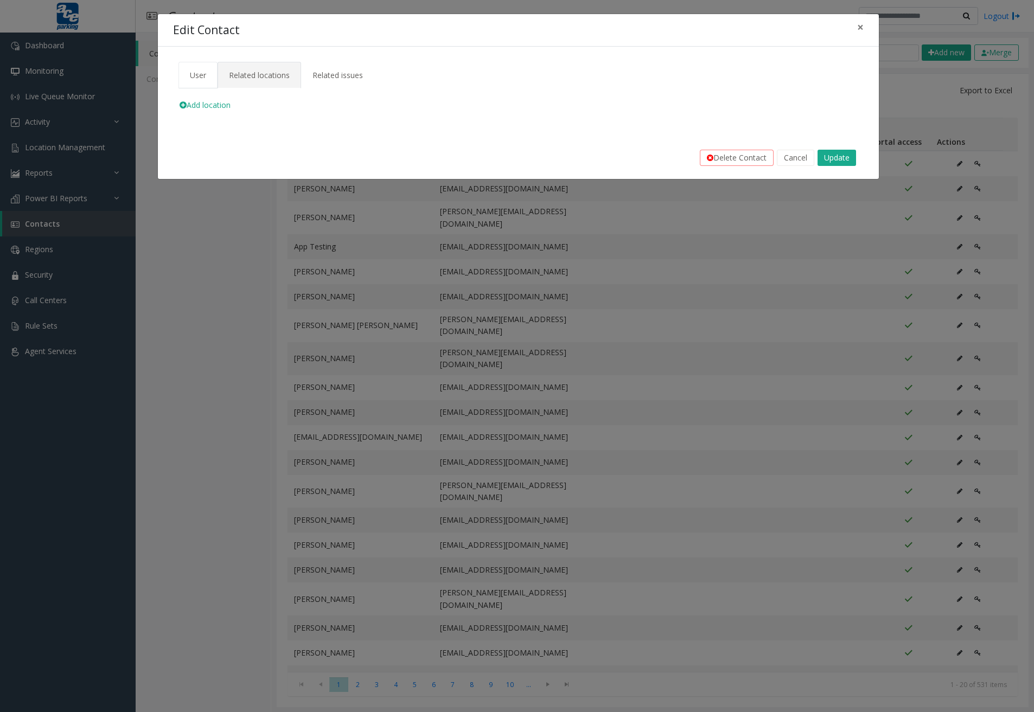
click at [183, 74] on link "User" at bounding box center [197, 75] width 39 height 27
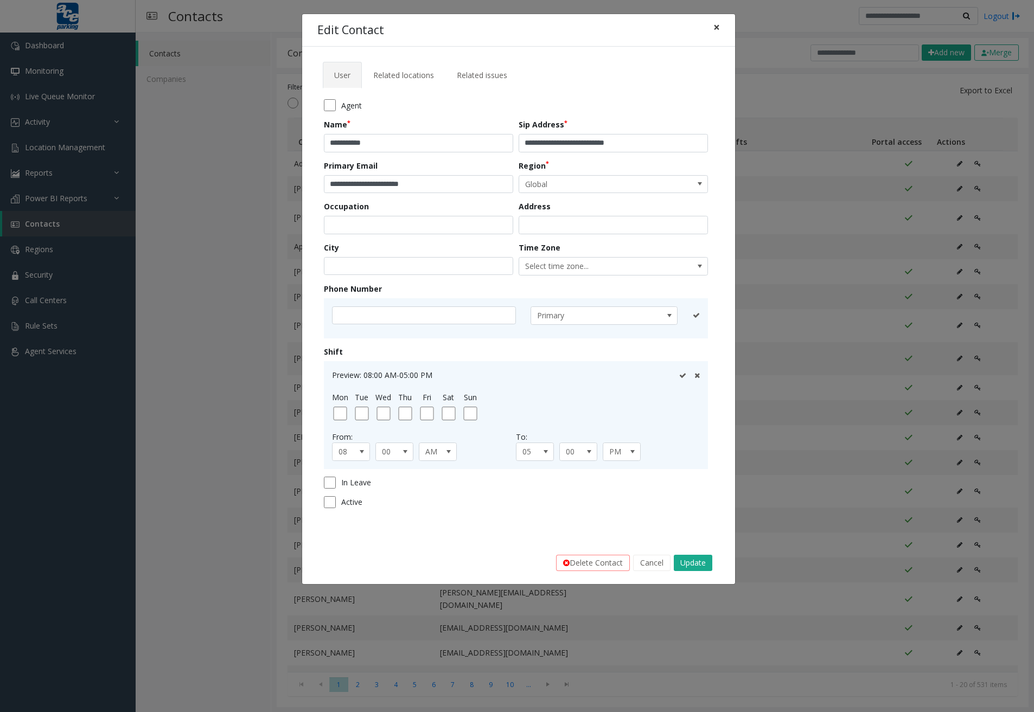
click at [720, 27] on button "×" at bounding box center [717, 27] width 22 height 27
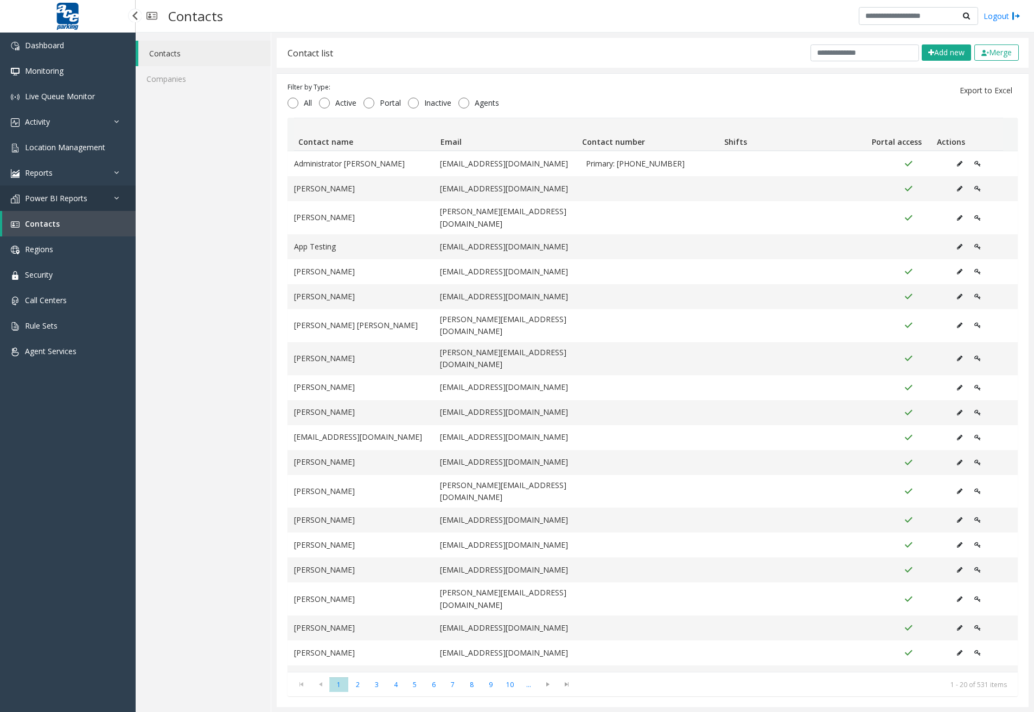
click at [104, 199] on link "Power BI Reports" at bounding box center [68, 198] width 136 height 25
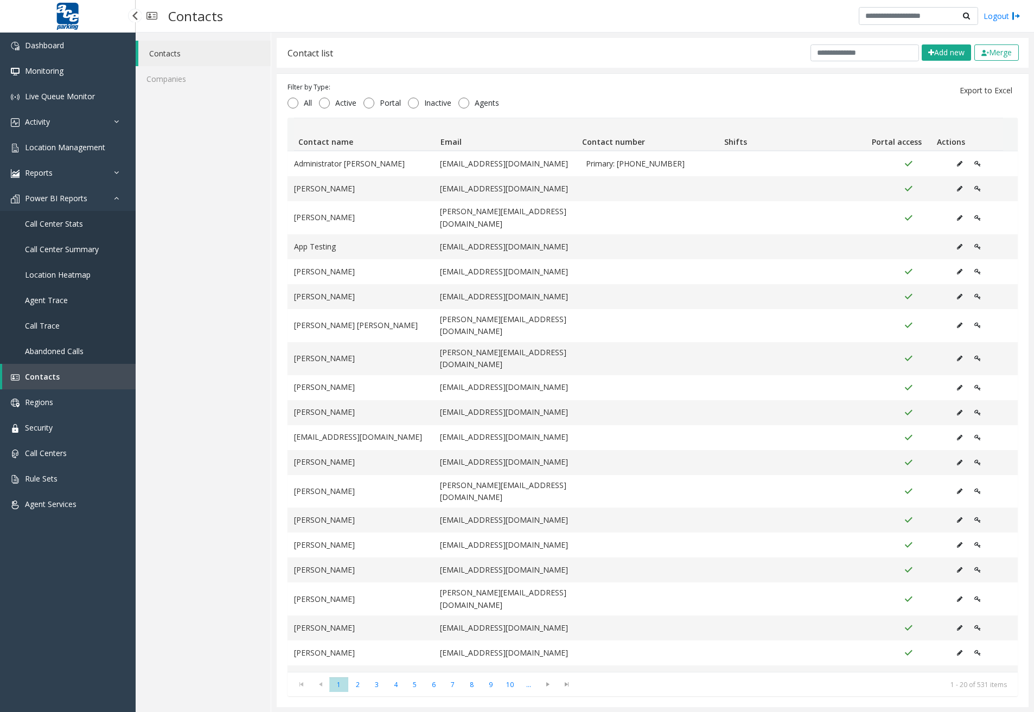
click at [50, 349] on span "Abandoned Calls" at bounding box center [54, 351] width 59 height 10
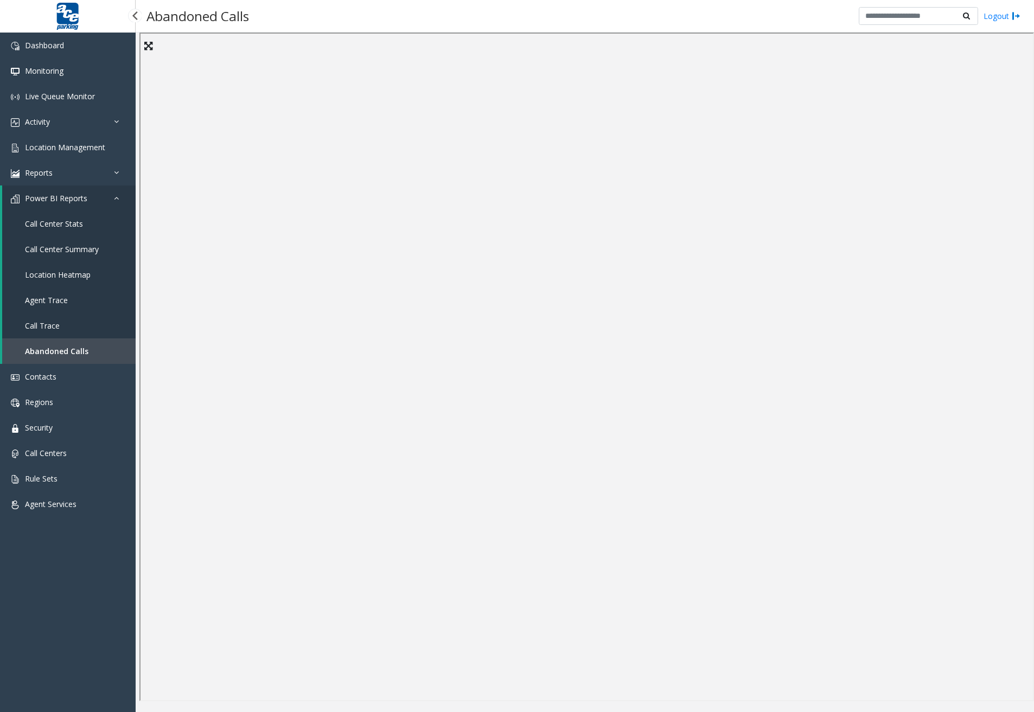
click at [79, 320] on link "Call Trace" at bounding box center [68, 325] width 133 height 25
click at [78, 305] on link "Agent Trace" at bounding box center [68, 300] width 133 height 25
click at [73, 277] on span "Location Heatmap" at bounding box center [58, 275] width 66 height 10
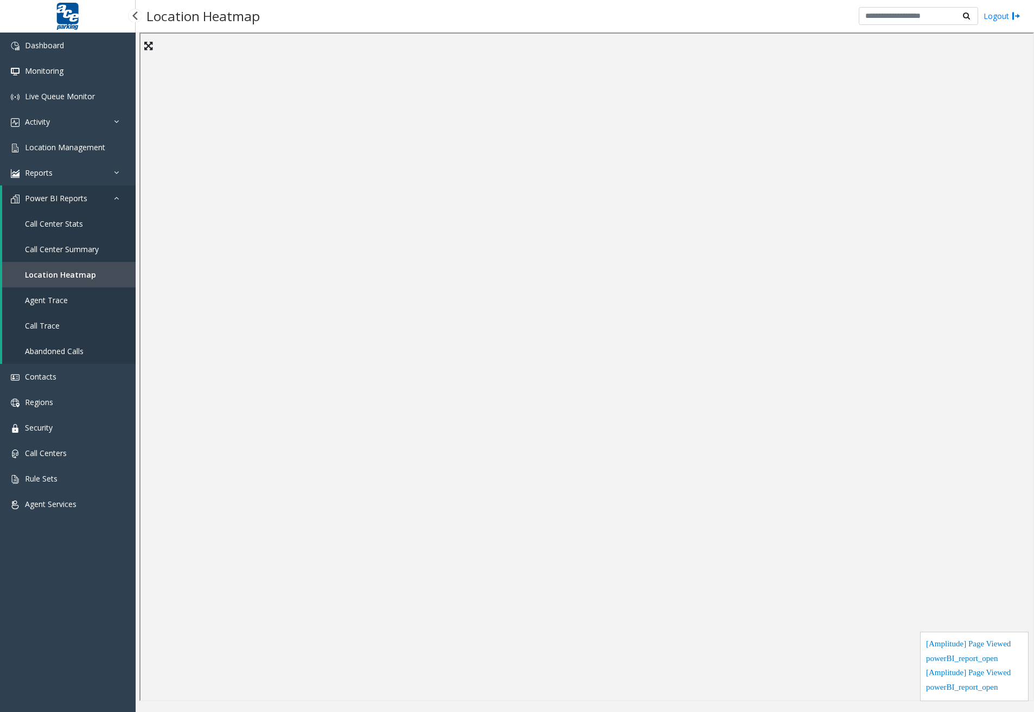
click at [73, 247] on span "Call Center Summary" at bounding box center [62, 249] width 74 height 10
click at [97, 277] on link "Location Heatmap" at bounding box center [68, 274] width 133 height 25
click at [102, 224] on link "Call Center Stats" at bounding box center [68, 223] width 133 height 25
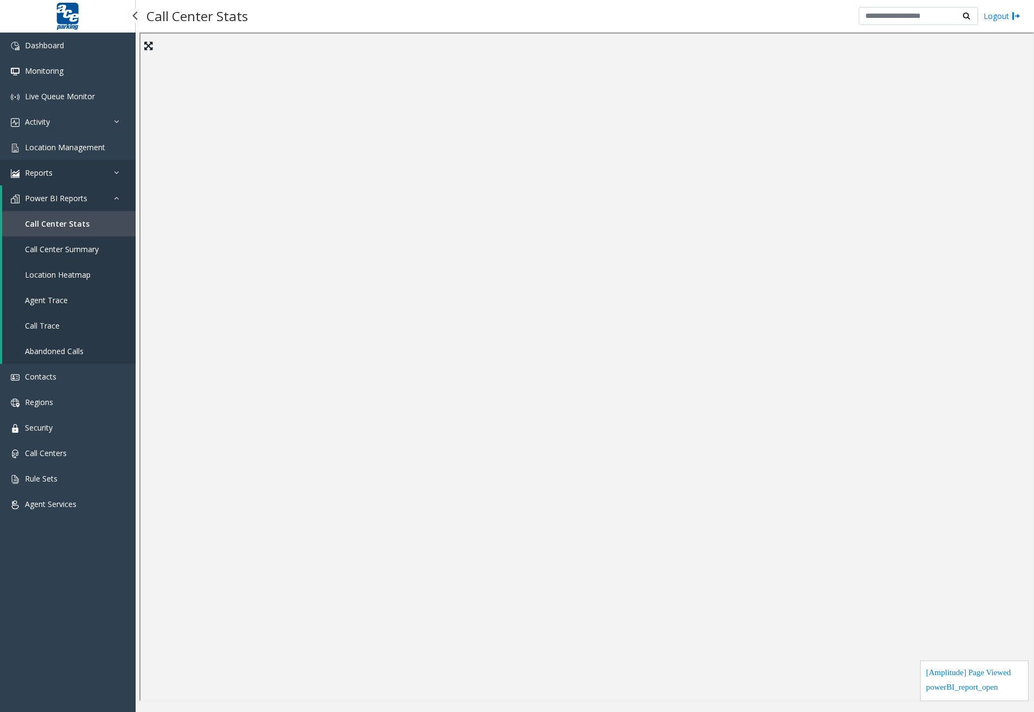
click at [84, 172] on link "Reports" at bounding box center [68, 172] width 136 height 25
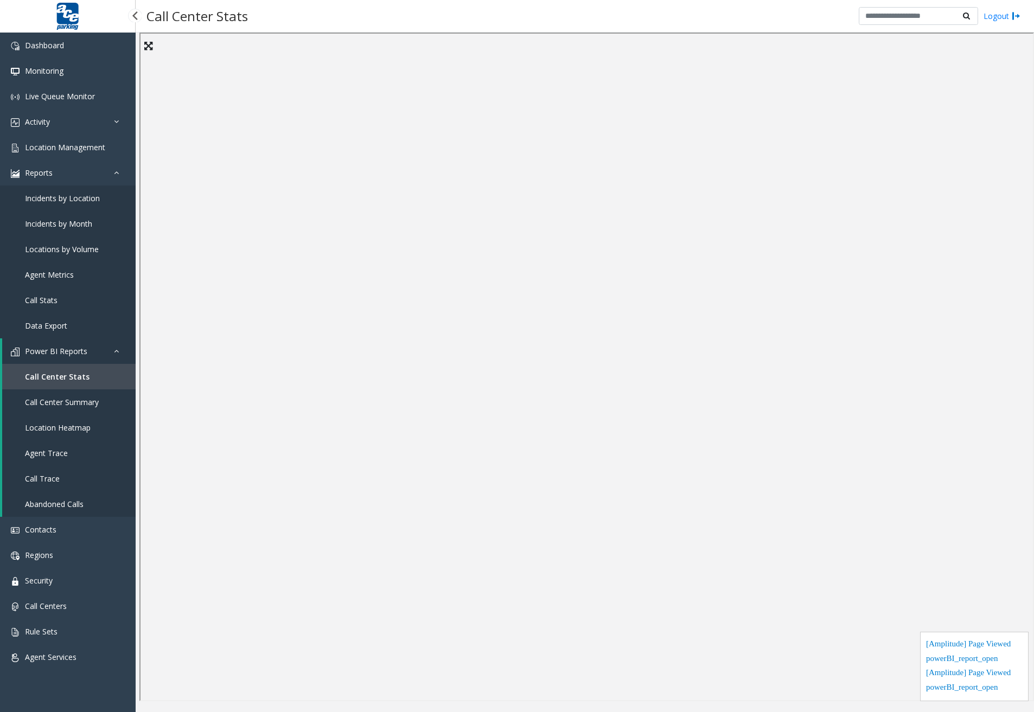
click at [72, 201] on span "Incidents by Location" at bounding box center [62, 198] width 75 height 10
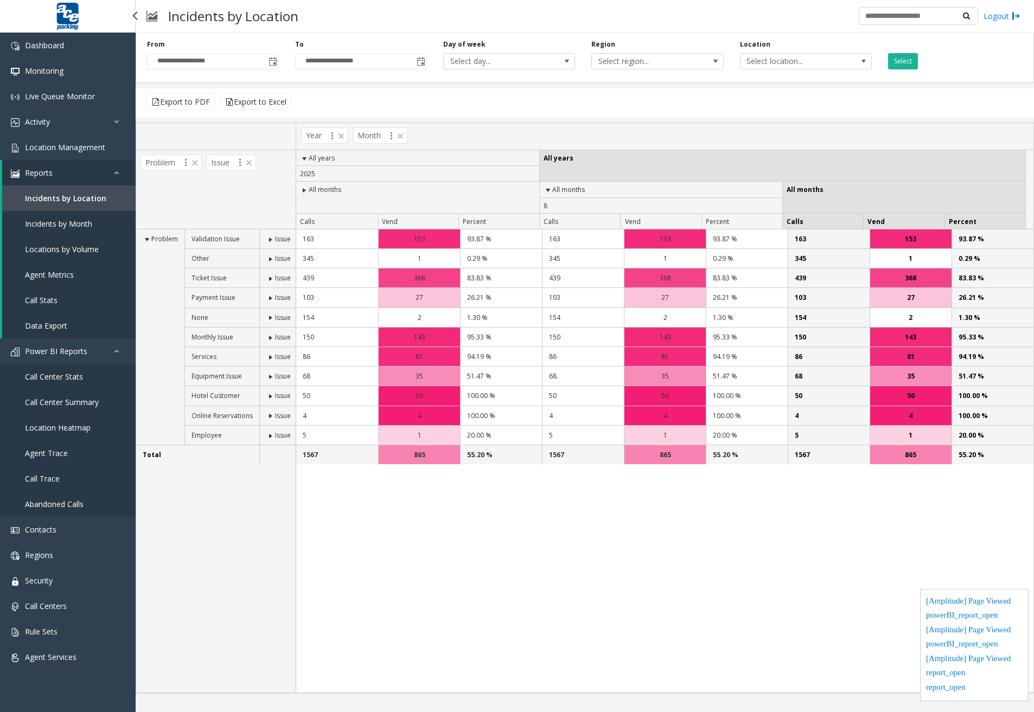
click at [78, 220] on span "Incidents by Month" at bounding box center [58, 224] width 67 height 10
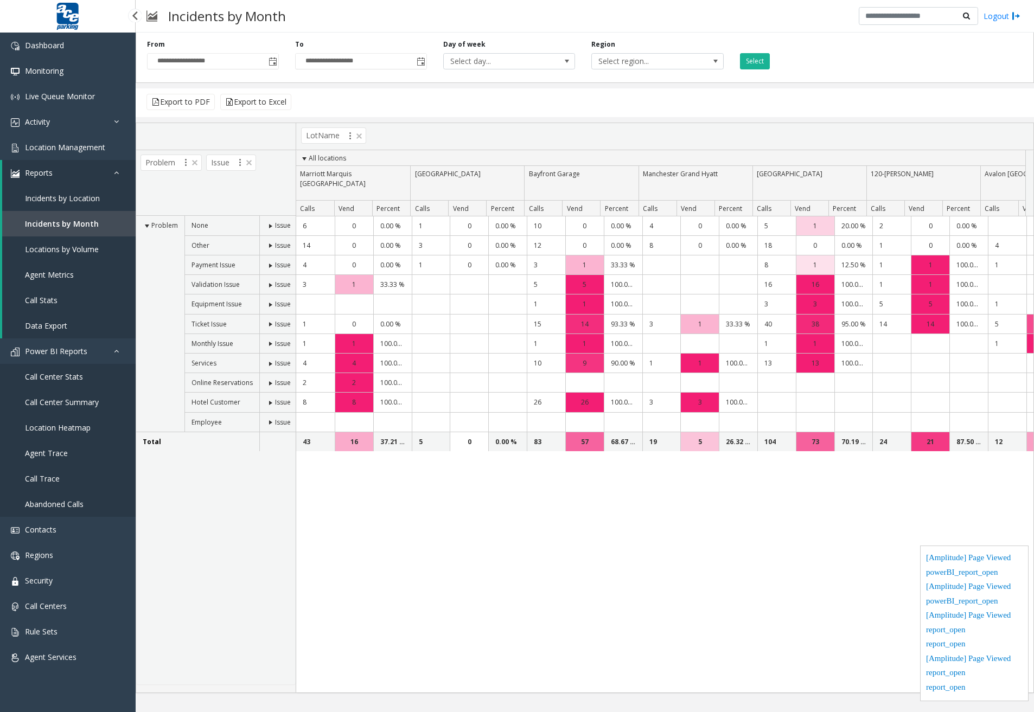
click at [84, 246] on span "Locations by Volume" at bounding box center [62, 249] width 74 height 10
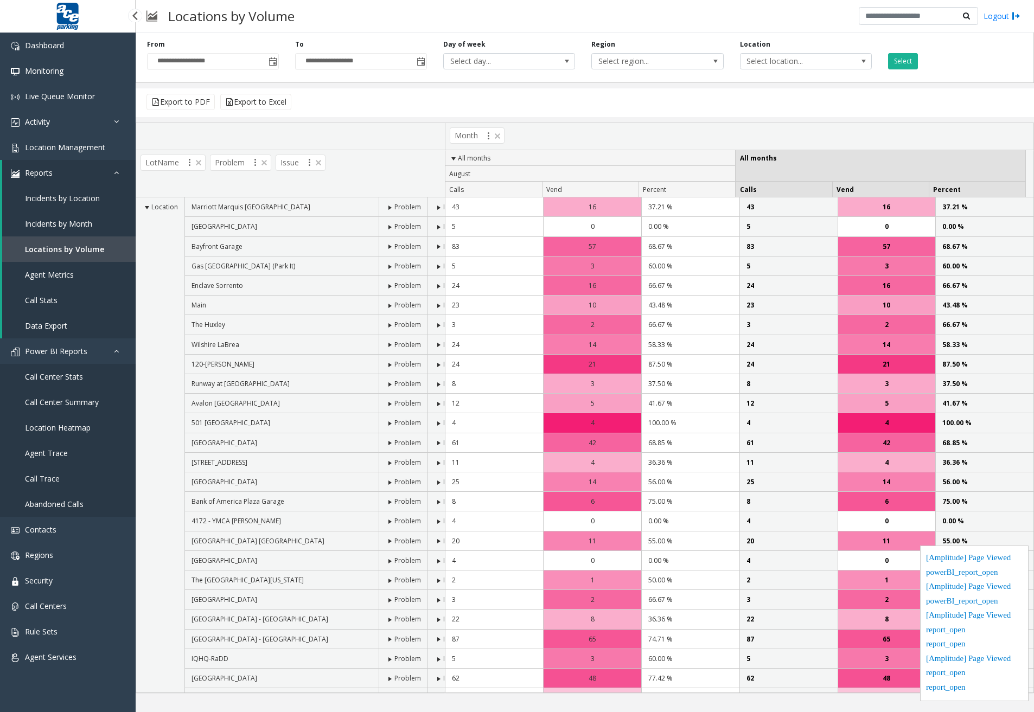
click at [73, 272] on span "Agent Metrics" at bounding box center [49, 275] width 49 height 10
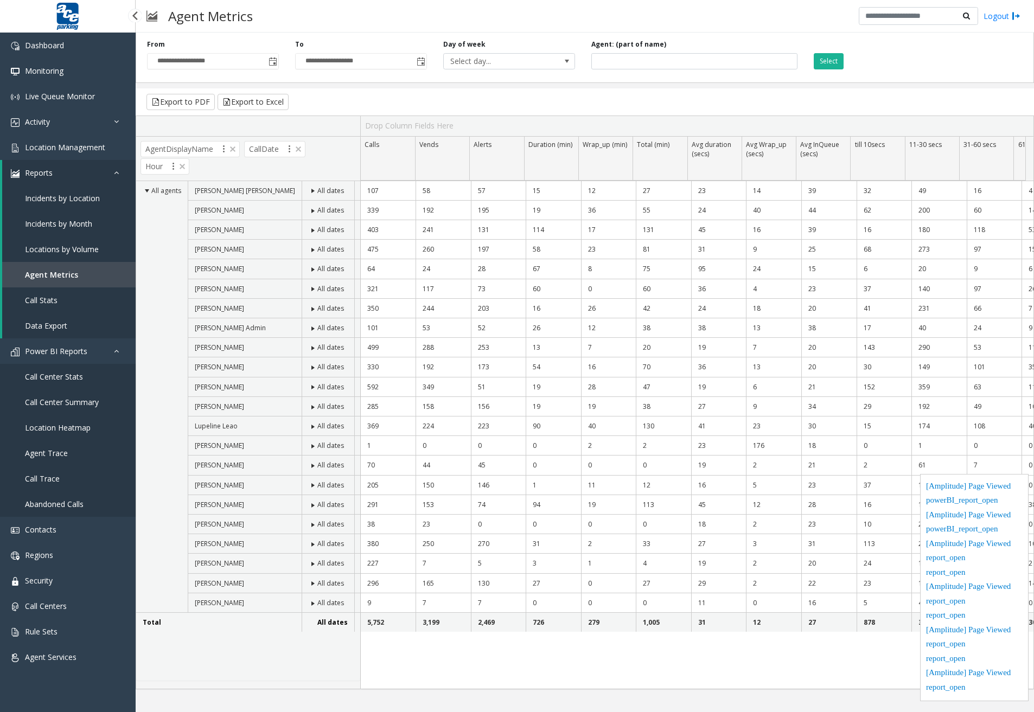
click at [71, 297] on link "Call Stats" at bounding box center [68, 300] width 133 height 25
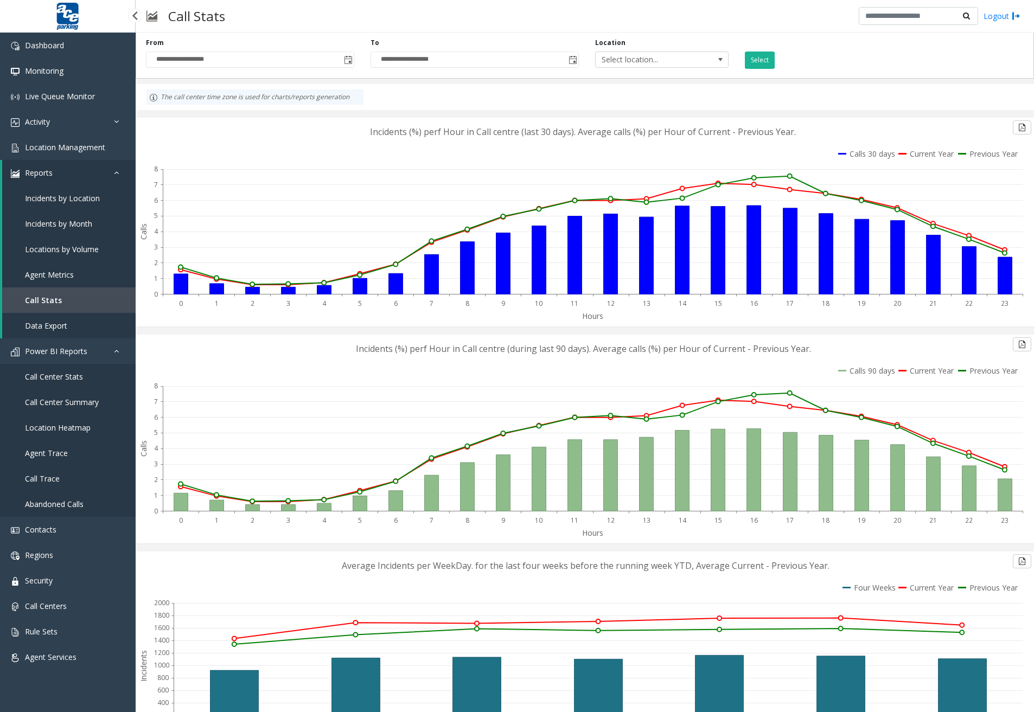
click at [75, 322] on link "Data Export" at bounding box center [68, 325] width 133 height 25
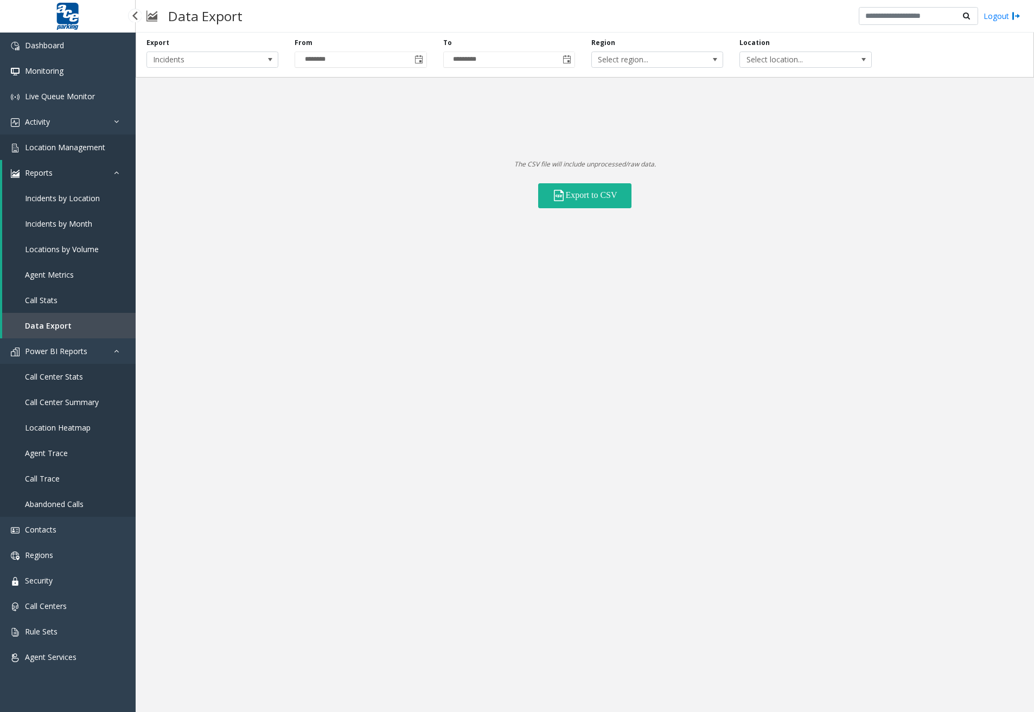
click at [93, 141] on link "Location Management" at bounding box center [68, 147] width 136 height 25
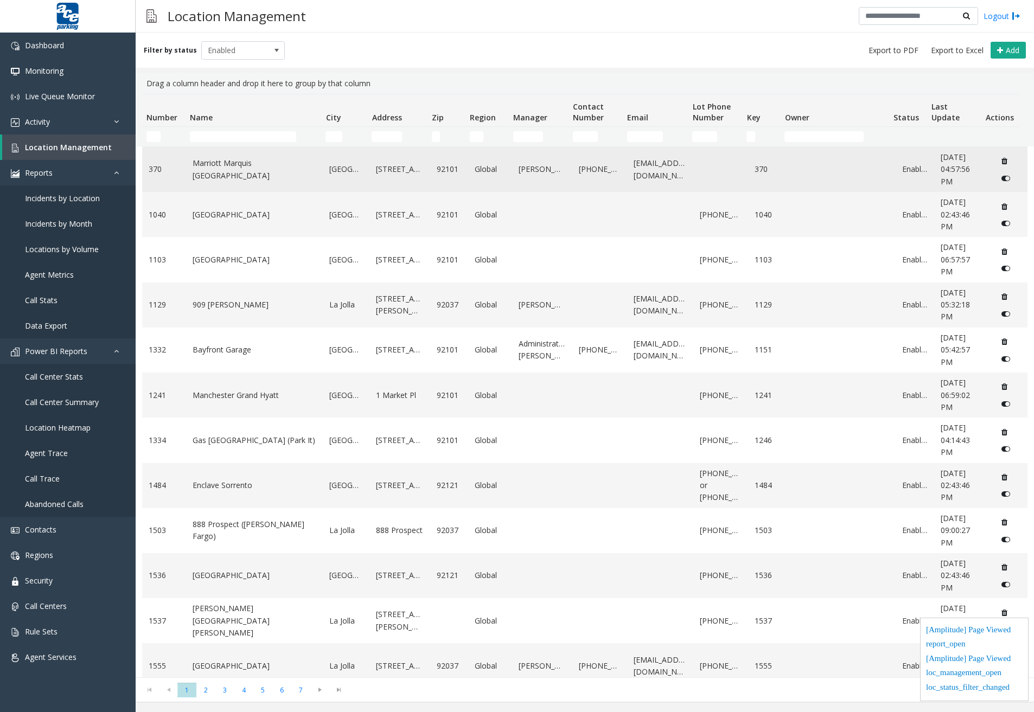
click at [235, 167] on link "Marriott Marquis [GEOGRAPHIC_DATA]" at bounding box center [255, 169] width 124 height 24
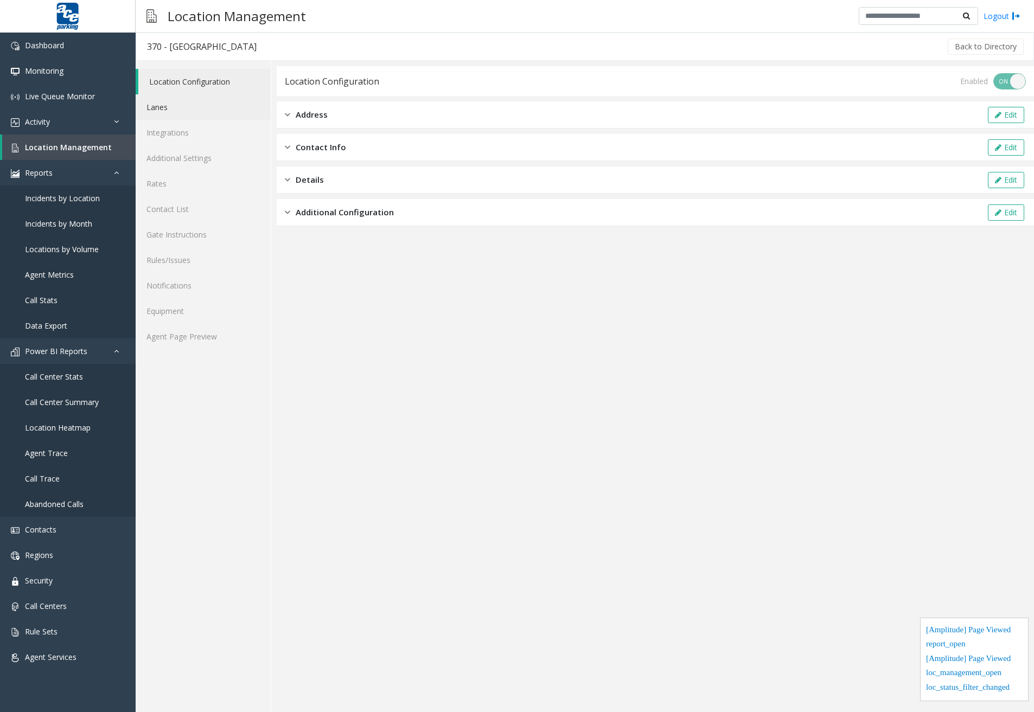
click at [182, 113] on link "Lanes" at bounding box center [203, 106] width 135 height 25
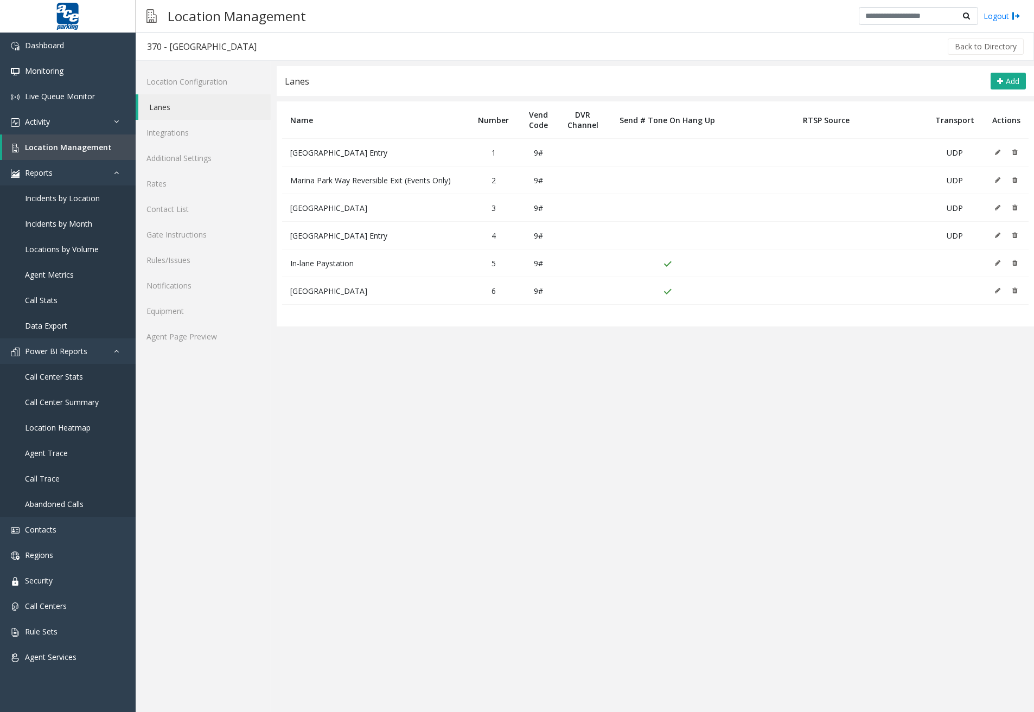
click at [995, 151] on icon at bounding box center [997, 152] width 5 height 7
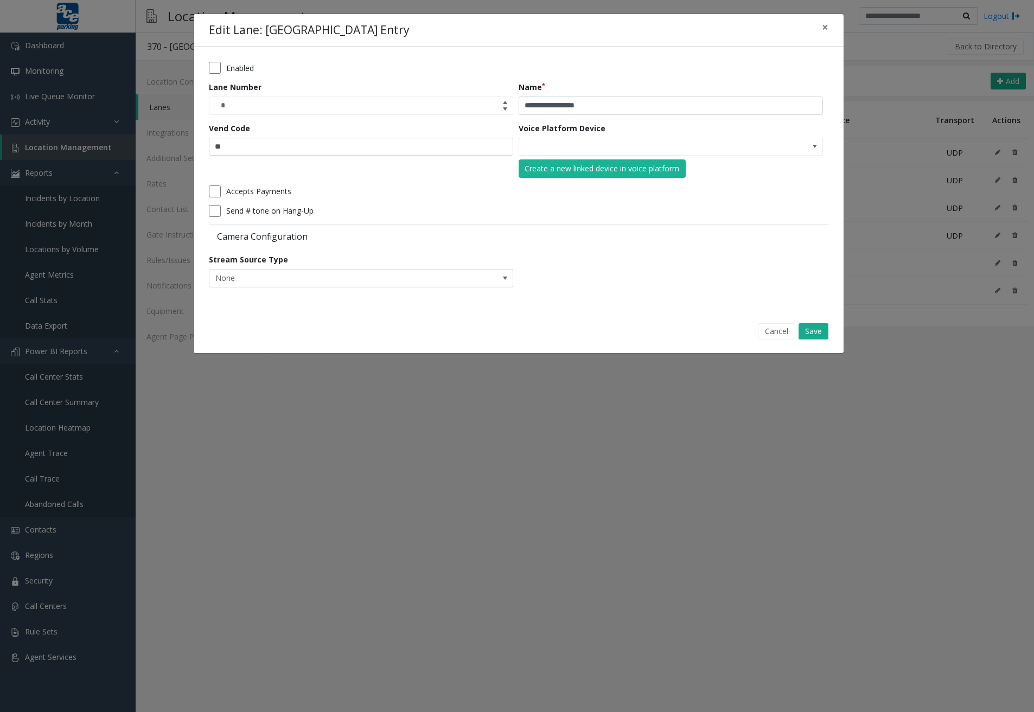
click at [699, 23] on div "Edit Lane: Harbor Drive Entry ×" at bounding box center [519, 30] width 650 height 33
click at [825, 25] on span "×" at bounding box center [825, 27] width 7 height 15
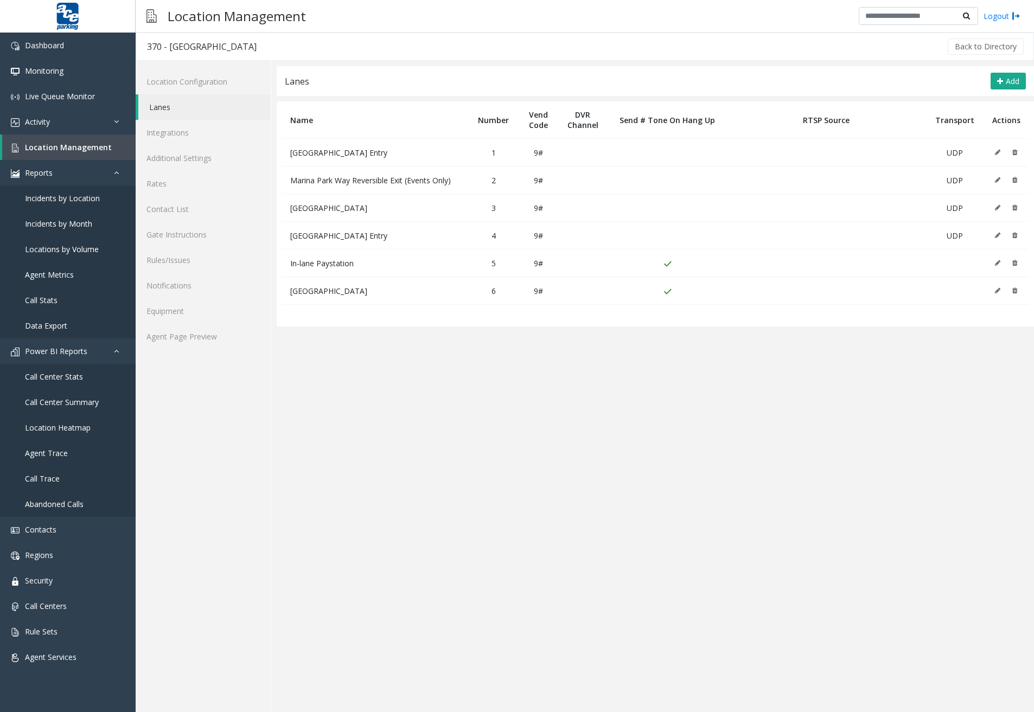
click at [516, 540] on app-lanes "**********" at bounding box center [655, 389] width 757 height 646
click at [1003, 151] on button at bounding box center [1000, 152] width 12 height 16
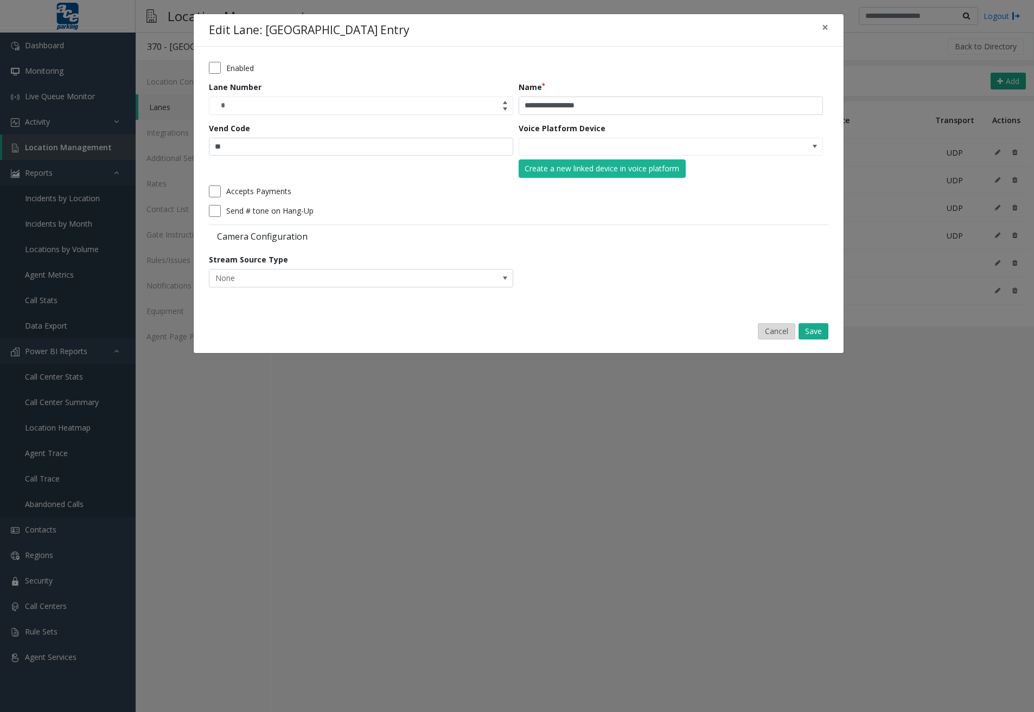
click at [789, 332] on button "Cancel" at bounding box center [776, 331] width 37 height 16
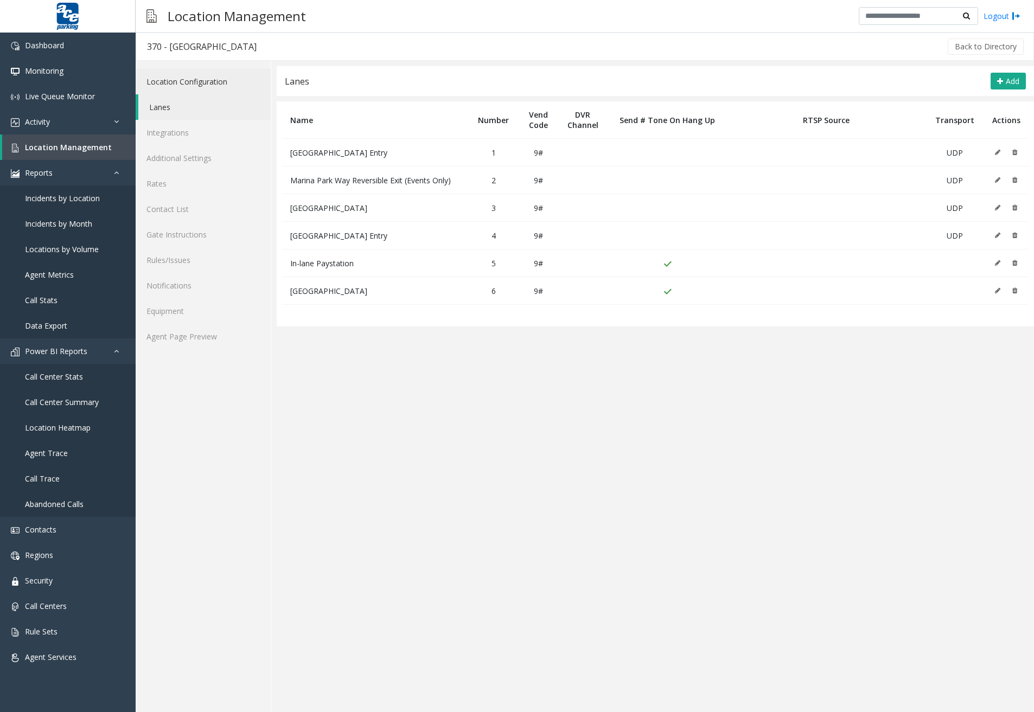
click at [183, 81] on link "Location Configuration" at bounding box center [203, 81] width 135 height 25
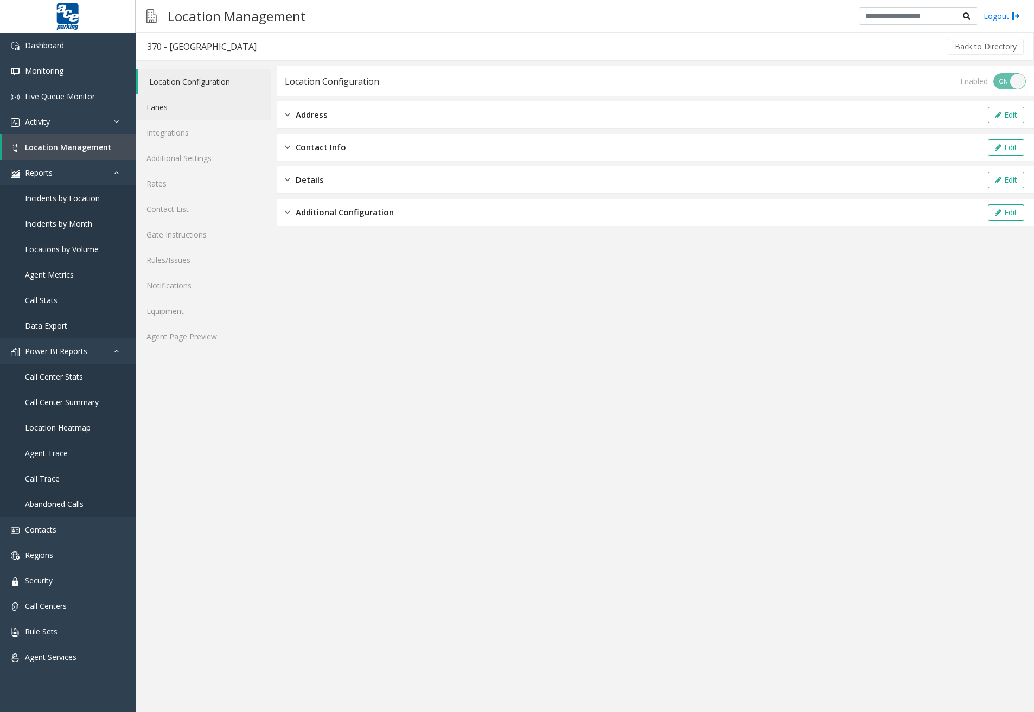
click at [174, 111] on link "Lanes" at bounding box center [203, 106] width 135 height 25
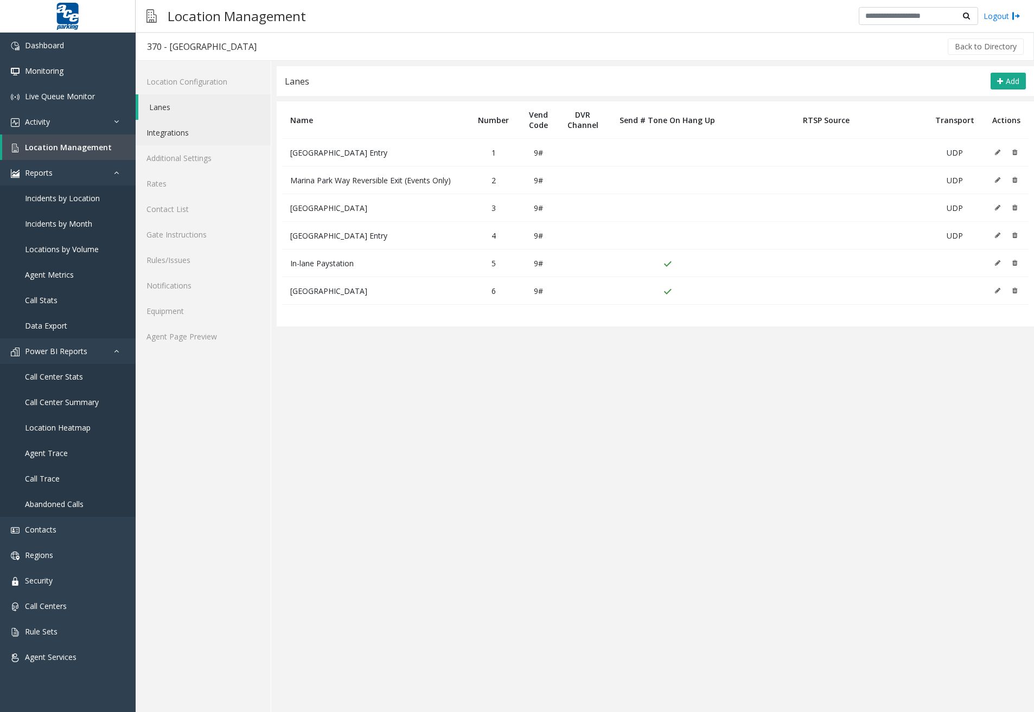
click at [175, 131] on link "Integrations" at bounding box center [203, 132] width 135 height 25
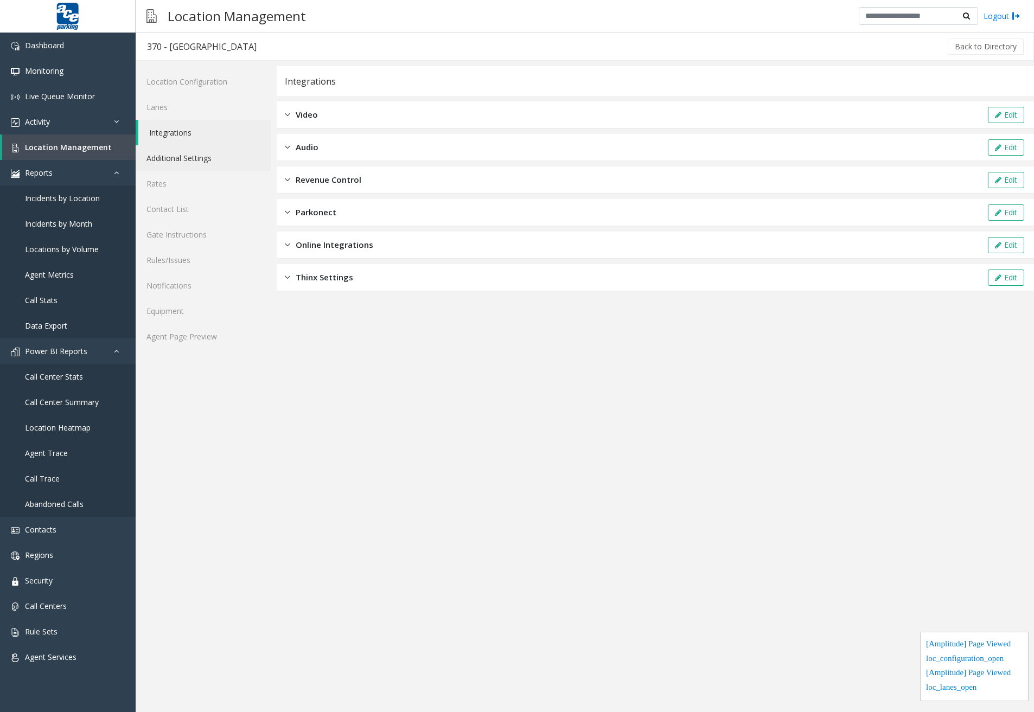
click at [180, 166] on link "Additional Settings" at bounding box center [203, 157] width 135 height 25
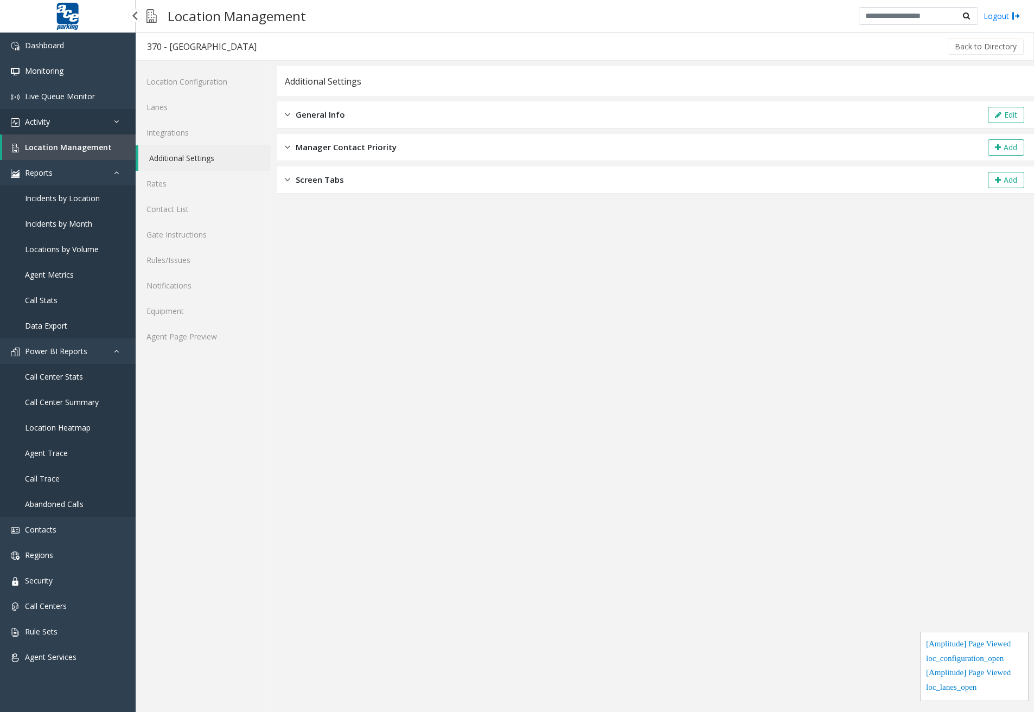
click at [70, 119] on link "Activity" at bounding box center [68, 121] width 136 height 25
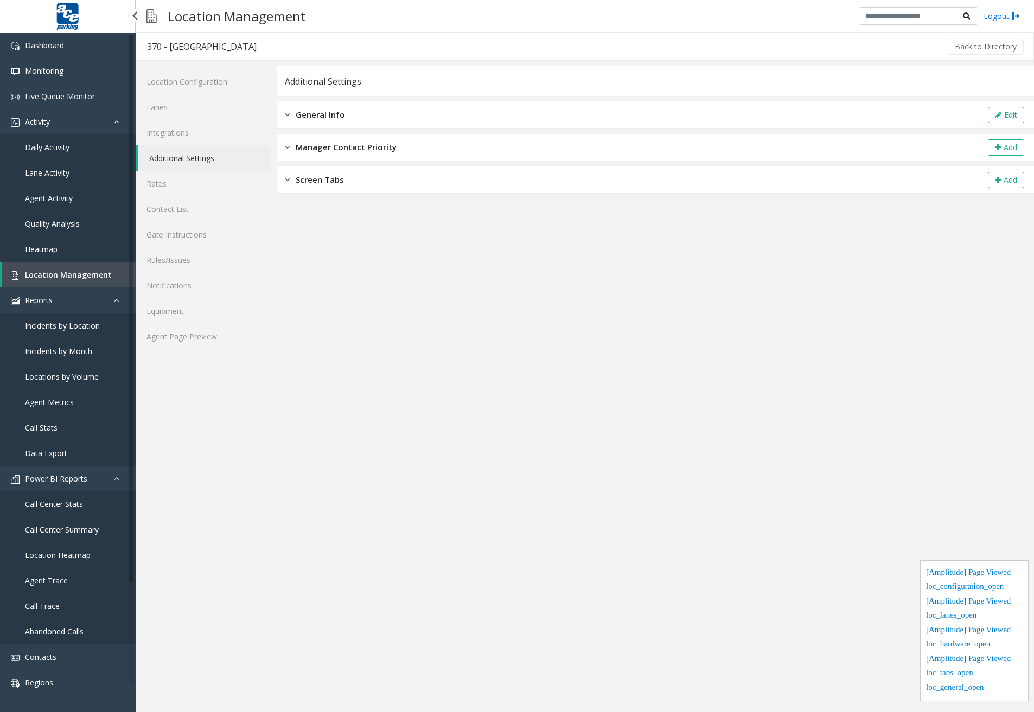
click at [61, 144] on span "Daily Activity" at bounding box center [47, 147] width 44 height 10
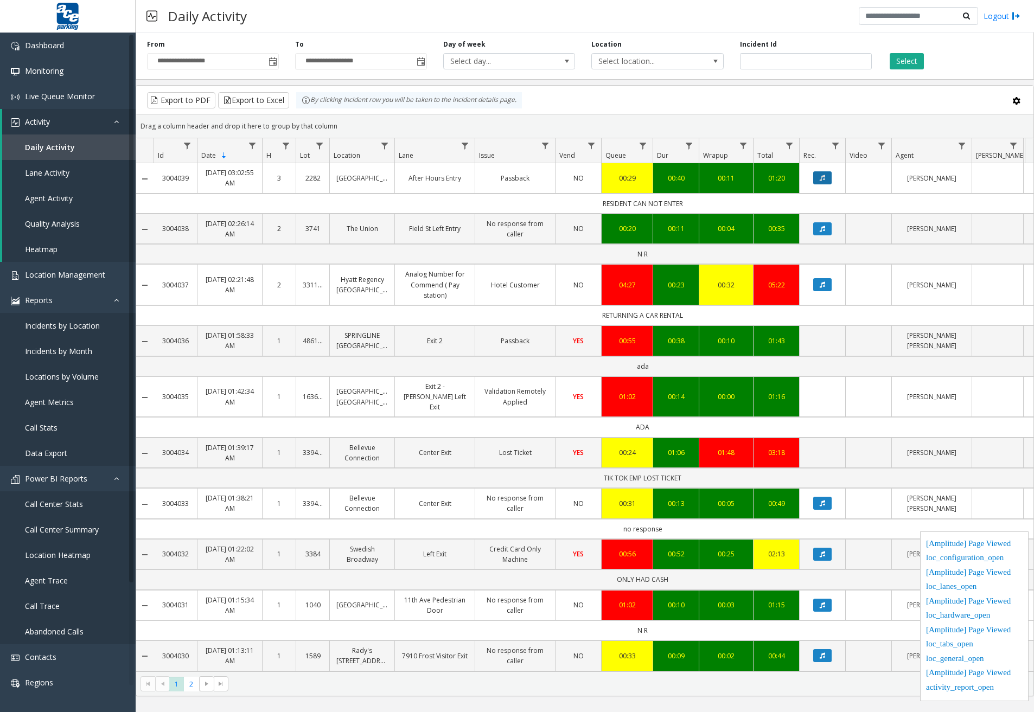
click at [826, 176] on button "Data table" at bounding box center [822, 177] width 18 height 13
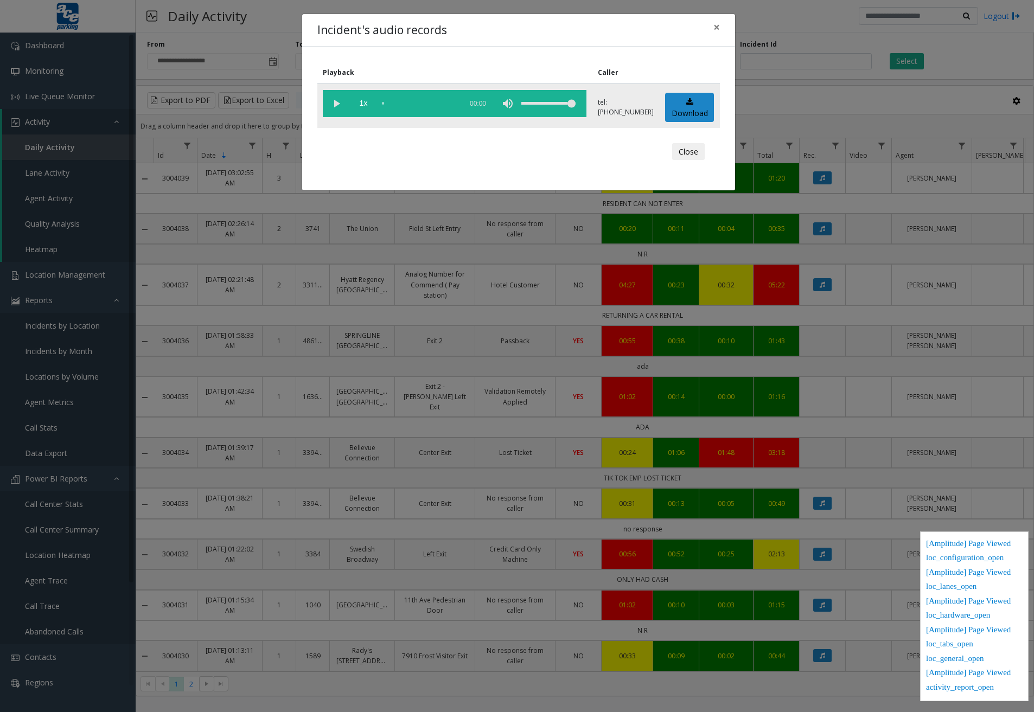
click at [334, 104] on vg-play-pause at bounding box center [336, 103] width 27 height 27
click at [404, 101] on div "scrub bar" at bounding box center [419, 103] width 74 height 27
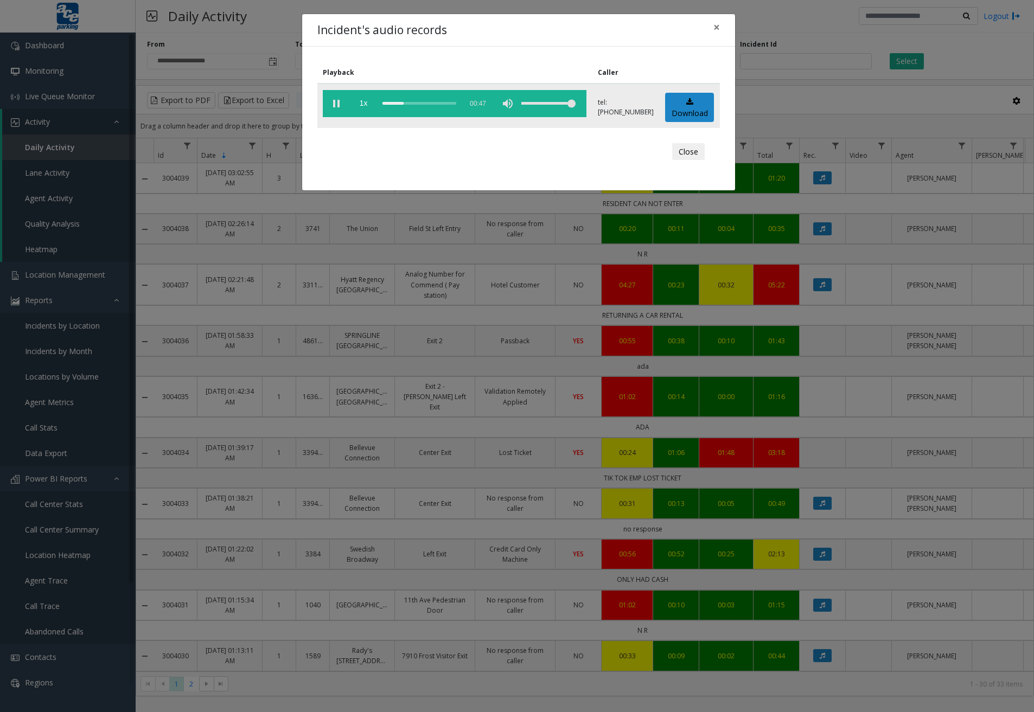
click at [427, 101] on div "scrub bar" at bounding box center [419, 103] width 74 height 27
click at [690, 153] on button "Close" at bounding box center [688, 151] width 33 height 17
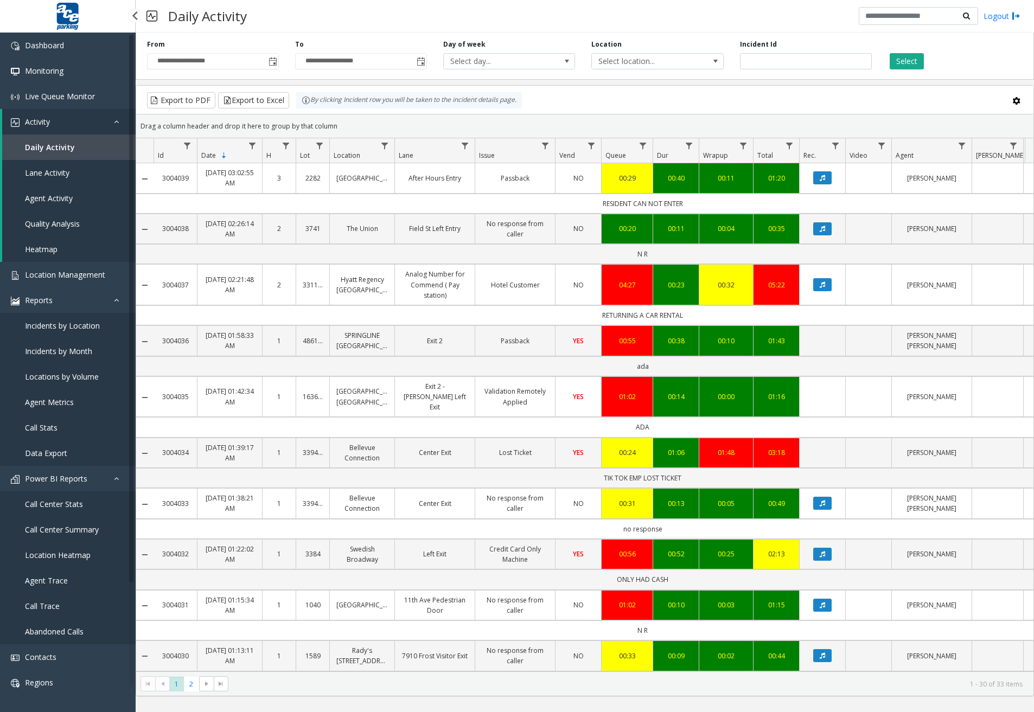
click at [73, 177] on link "Lane Activity" at bounding box center [68, 172] width 133 height 25
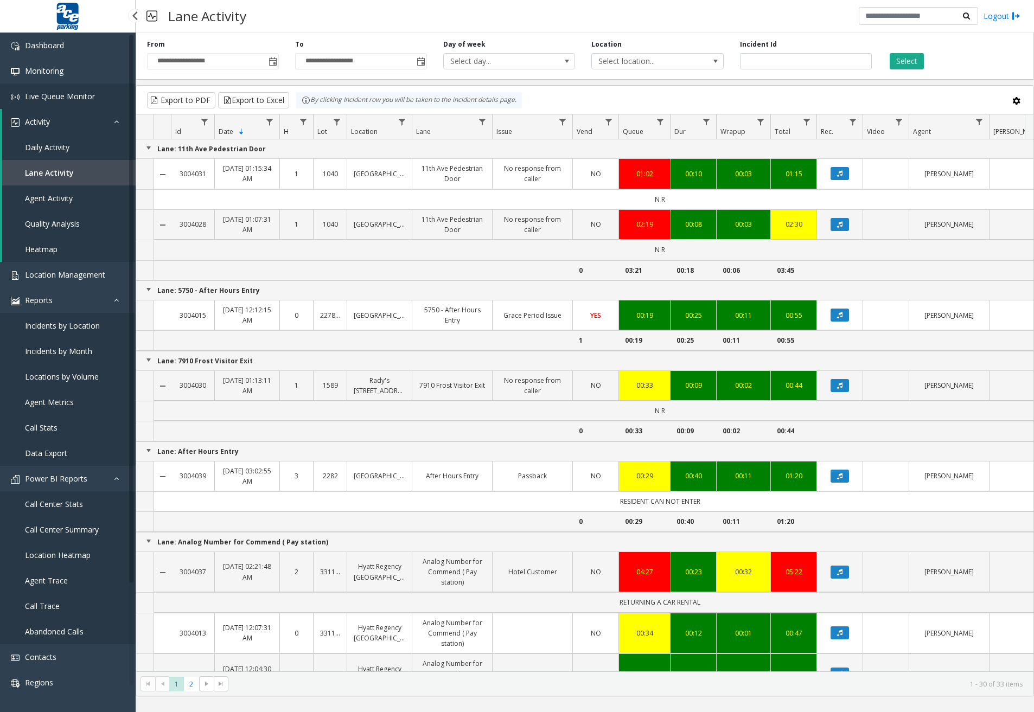
click at [50, 98] on span "Live Queue Monitor" at bounding box center [60, 96] width 70 height 10
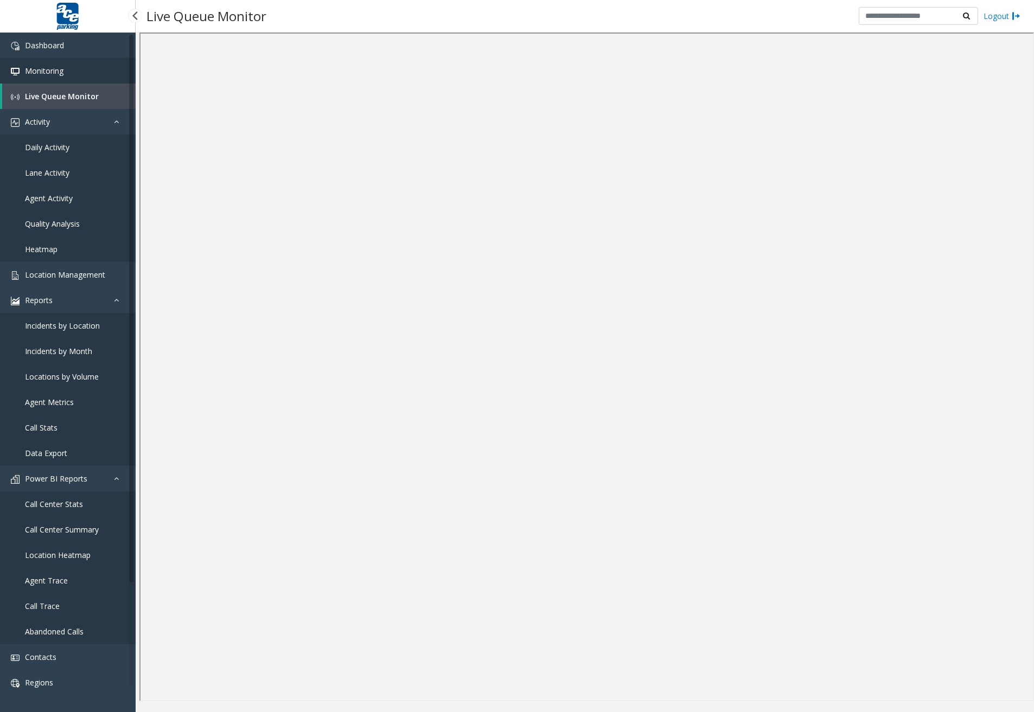
click at [59, 71] on span "Monitoring" at bounding box center [44, 71] width 39 height 10
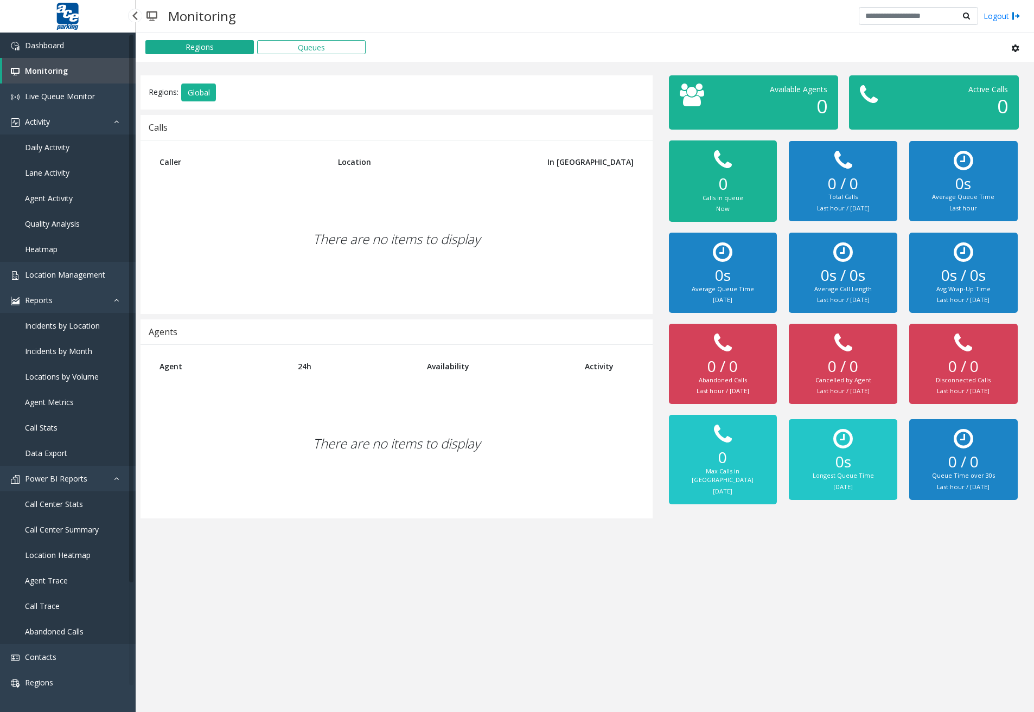
click at [87, 46] on link "Dashboard" at bounding box center [68, 45] width 136 height 25
